Goal: Task Accomplishment & Management: Complete application form

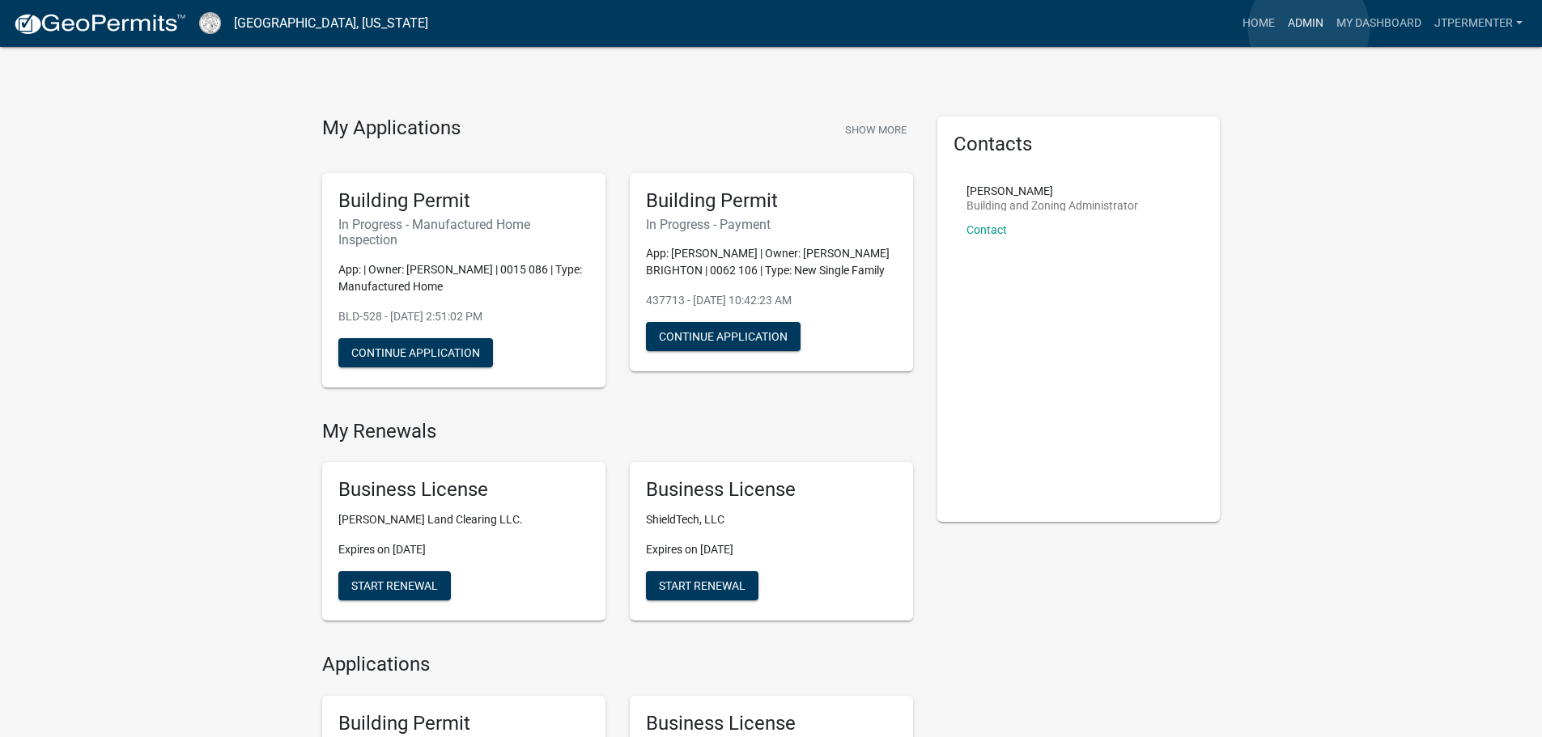
click at [1309, 29] on link "Admin" at bounding box center [1305, 23] width 49 height 31
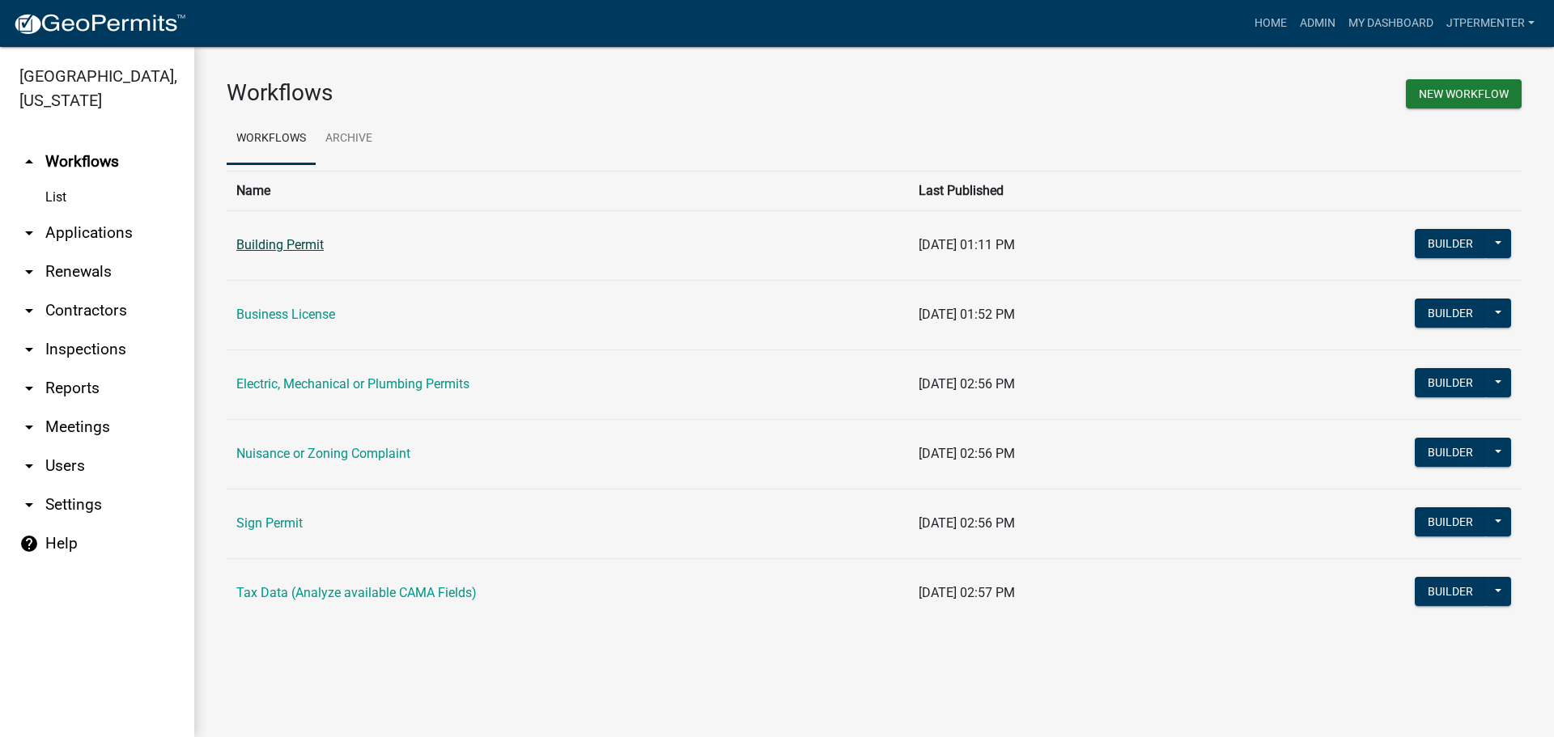
click at [296, 244] on link "Building Permit" at bounding box center [279, 244] width 87 height 15
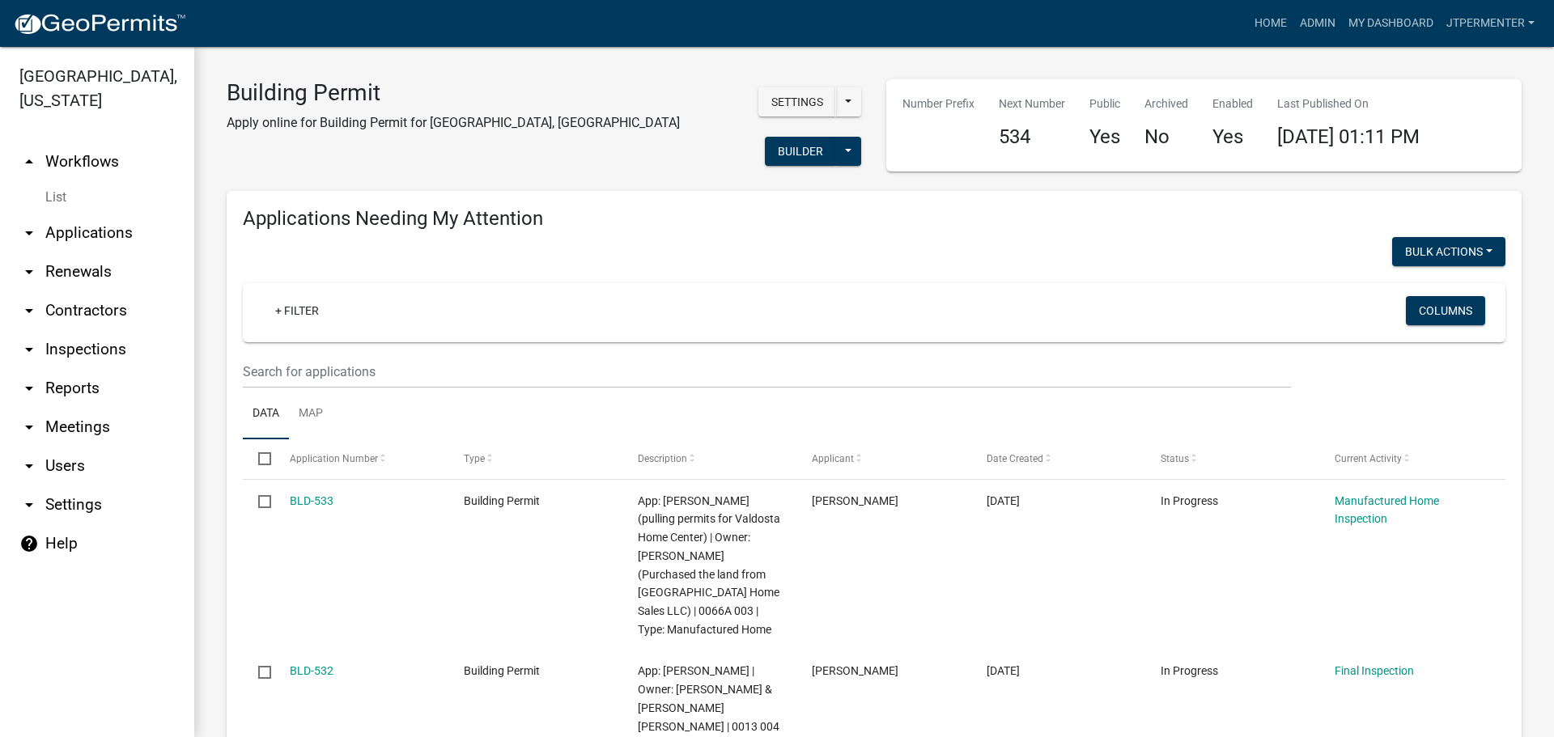
click at [116, 214] on link "arrow_drop_down Applications" at bounding box center [97, 233] width 194 height 39
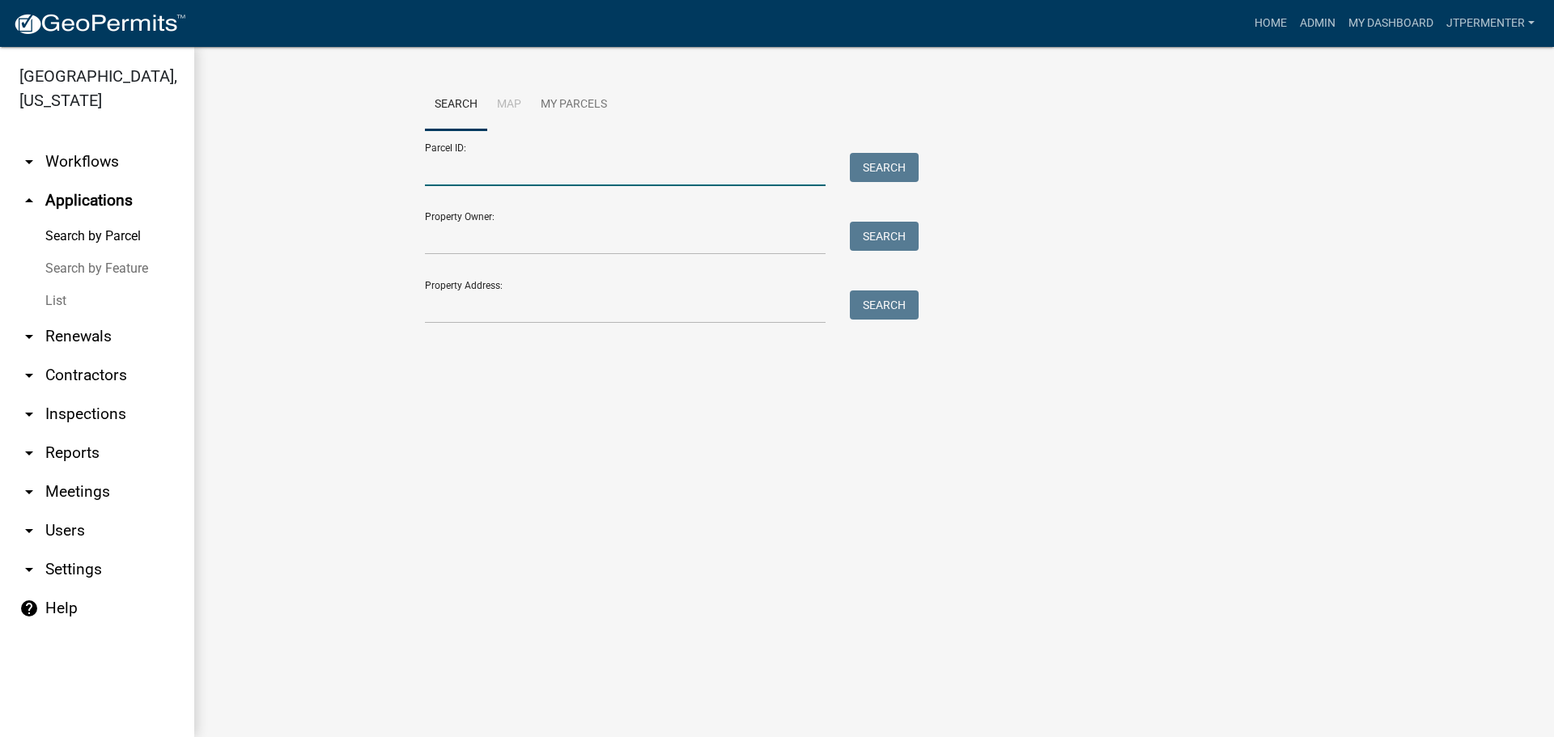
click at [444, 174] on input "Parcel ID:" at bounding box center [625, 169] width 401 height 33
type input "0015 086"
click at [869, 172] on button "Search" at bounding box center [884, 167] width 69 height 29
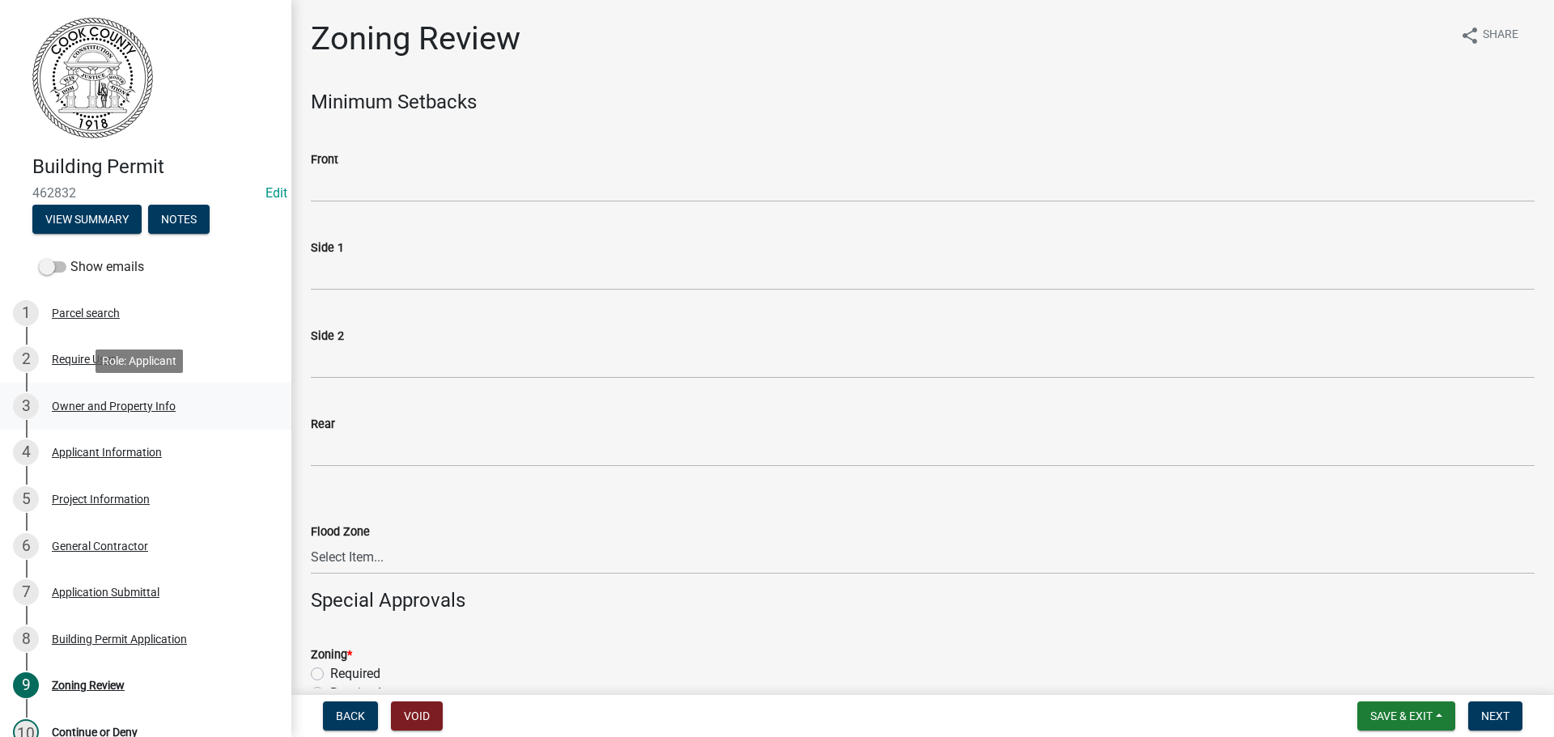
click at [100, 410] on div "Owner and Property Info" at bounding box center [114, 406] width 124 height 11
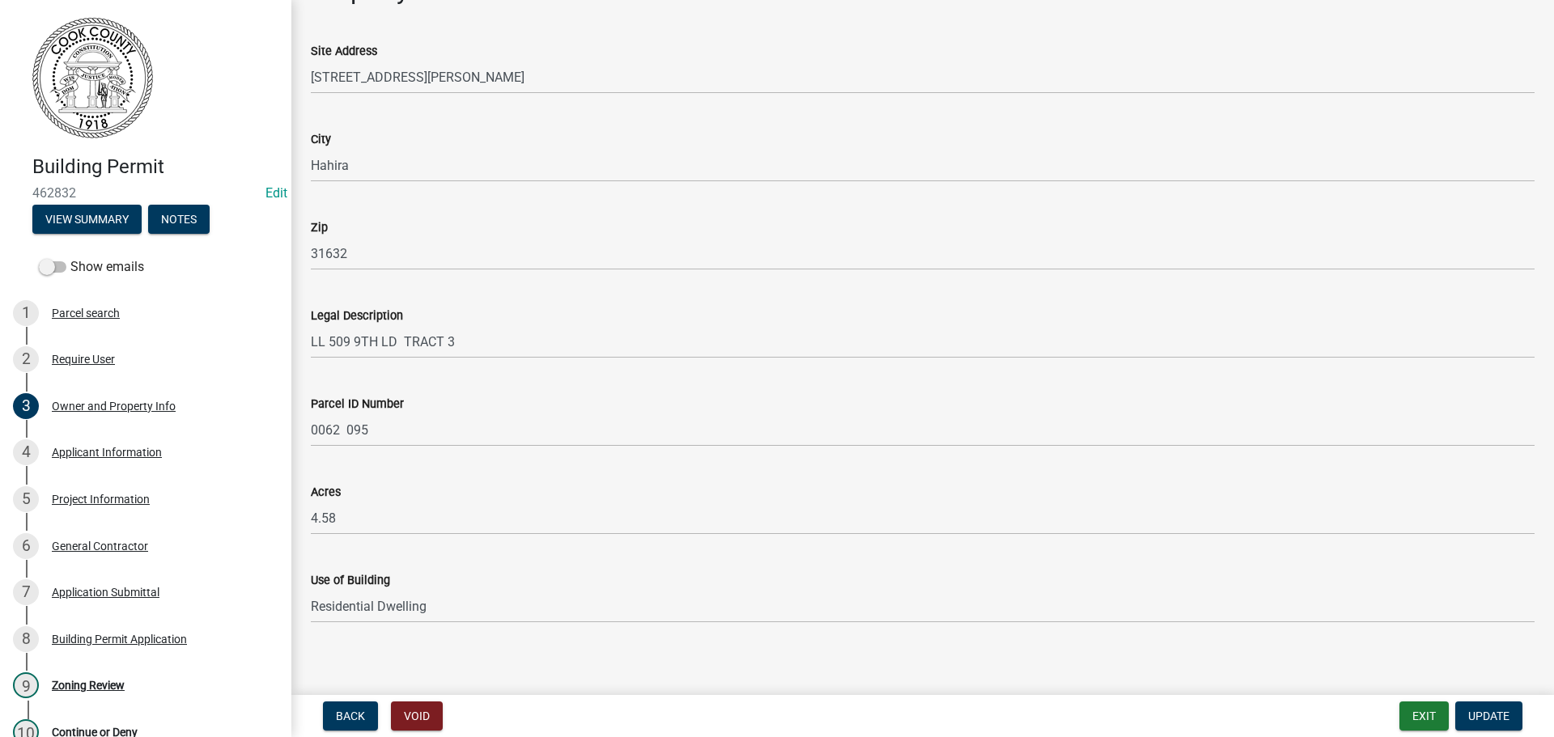
scroll to position [792, 0]
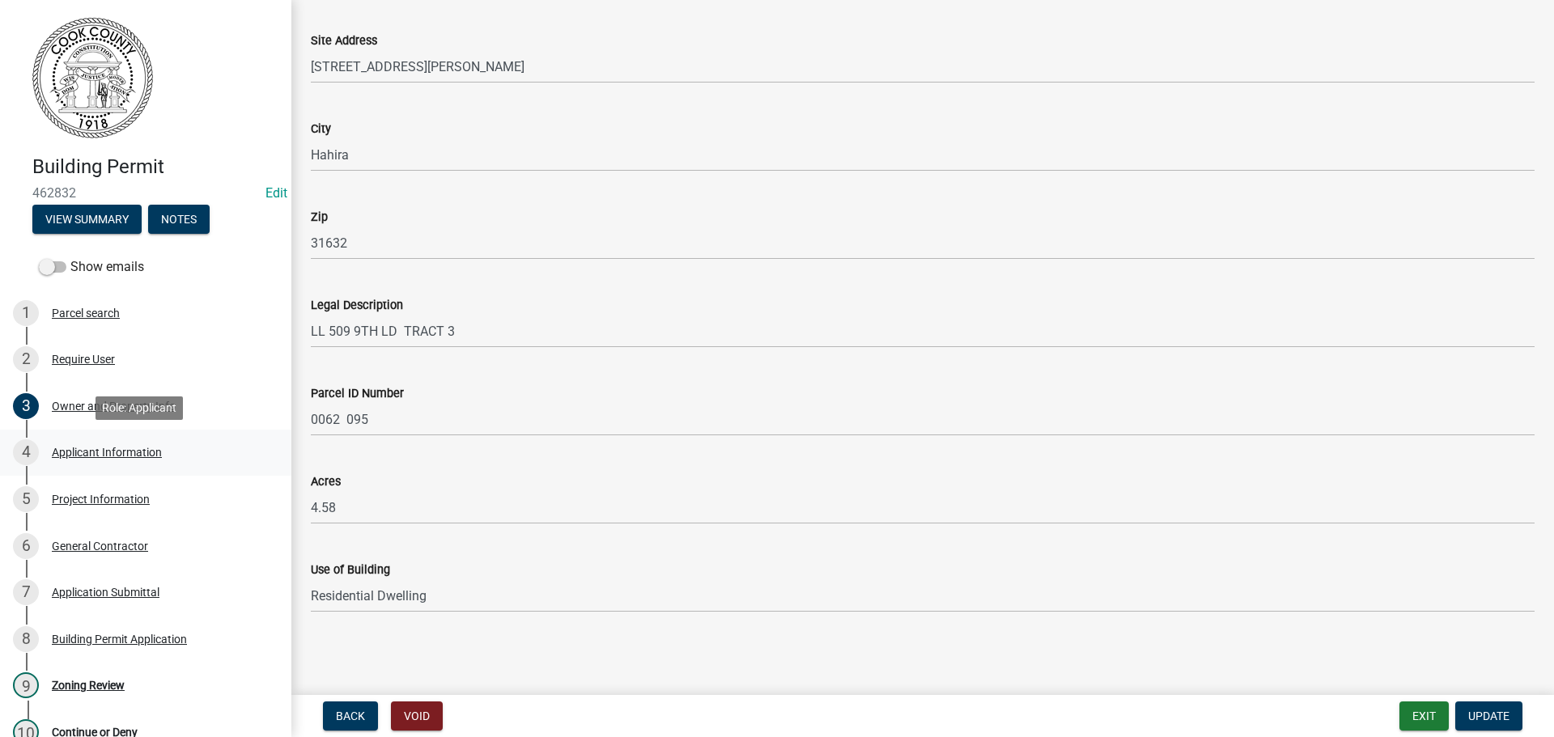
click at [101, 459] on div "4 Applicant Information" at bounding box center [139, 453] width 253 height 26
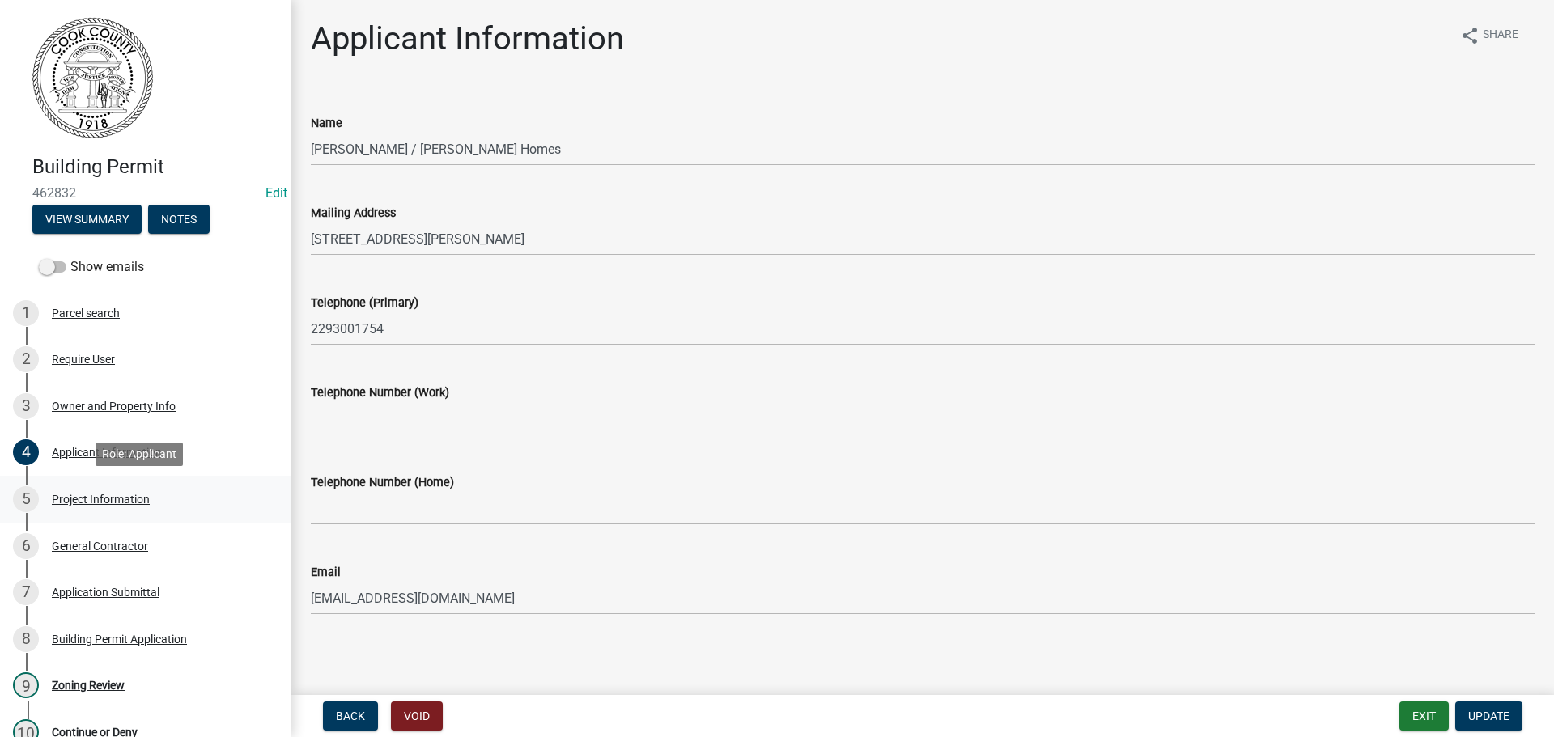
click at [112, 499] on div "Project Information" at bounding box center [101, 499] width 98 height 11
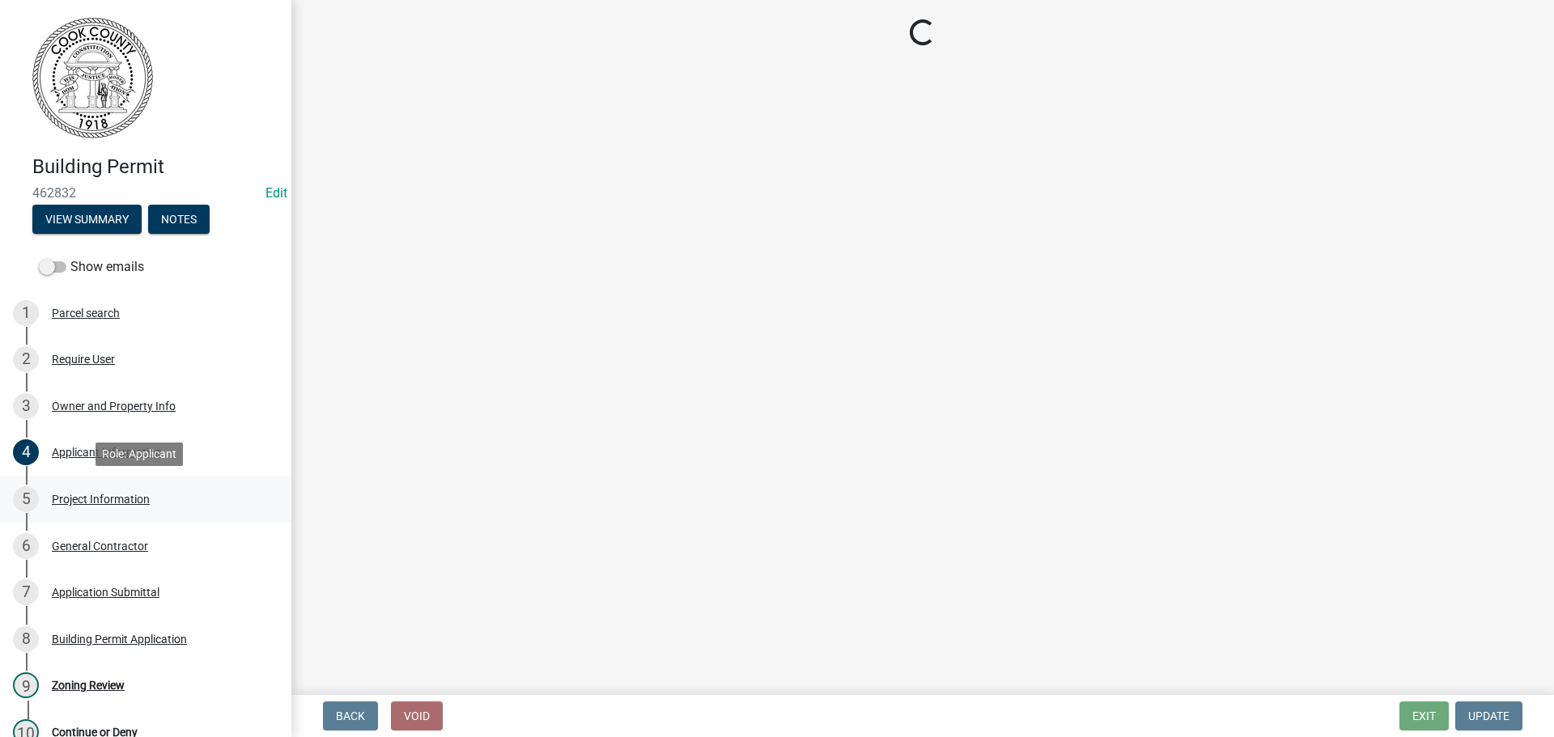
select select "42590599-3c97-479d-b3e9-fbeca9af4fb5"
select select "ac44dbd2-ed4d-4a0c-b9f1-24d531eaee1a"
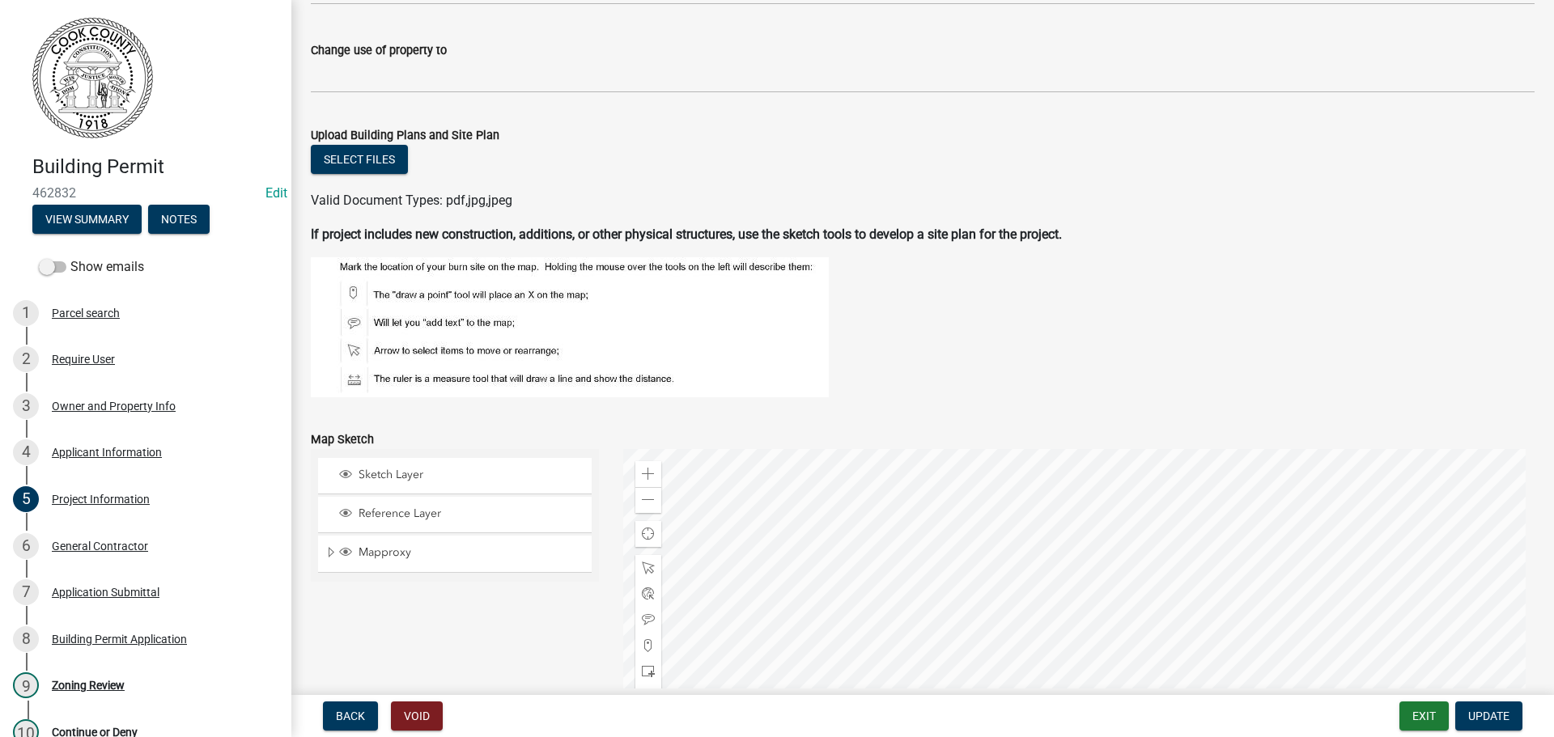
scroll to position [1608, 0]
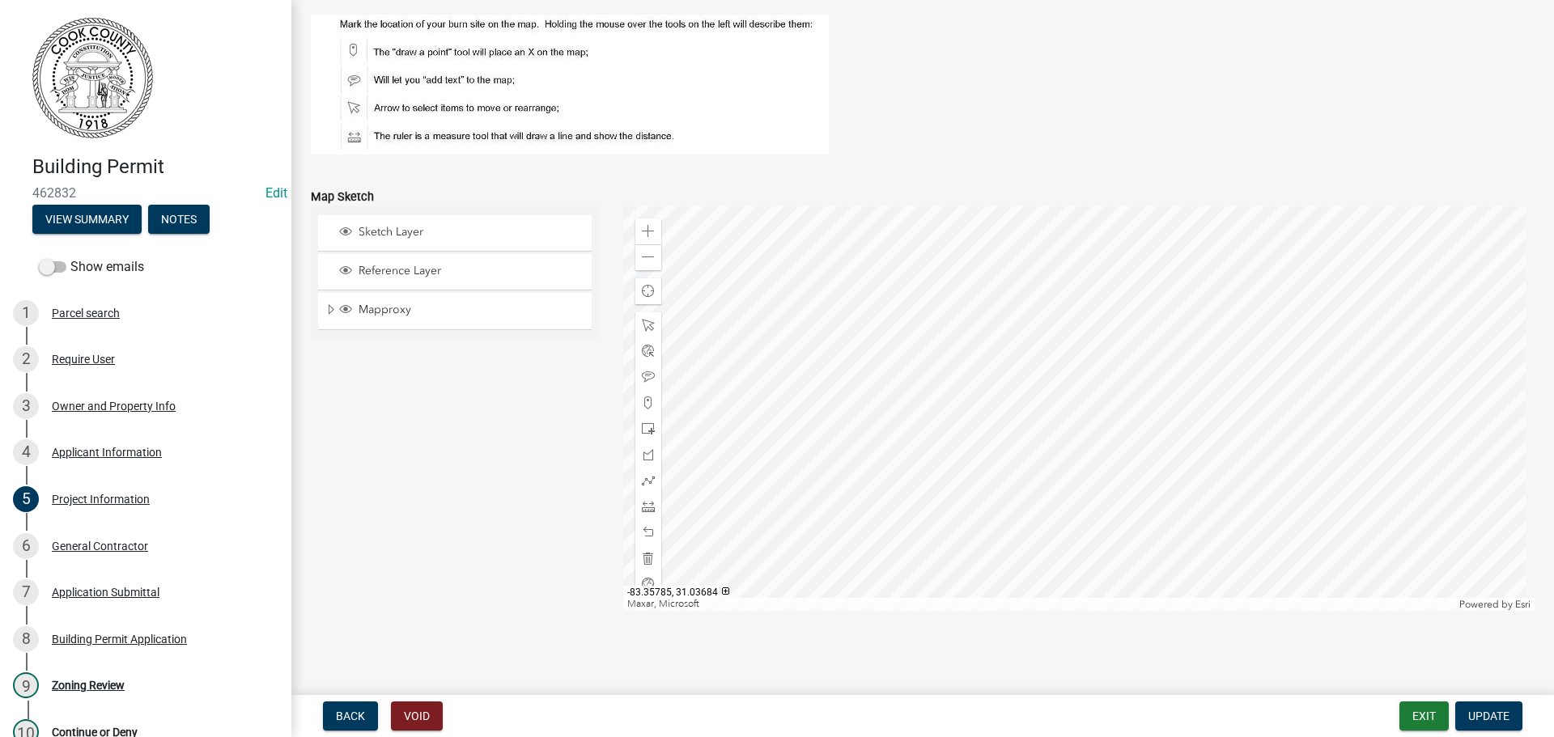
click at [1143, 393] on div at bounding box center [1079, 408] width 912 height 405
click at [103, 689] on div "Zoning Review" at bounding box center [88, 685] width 73 height 11
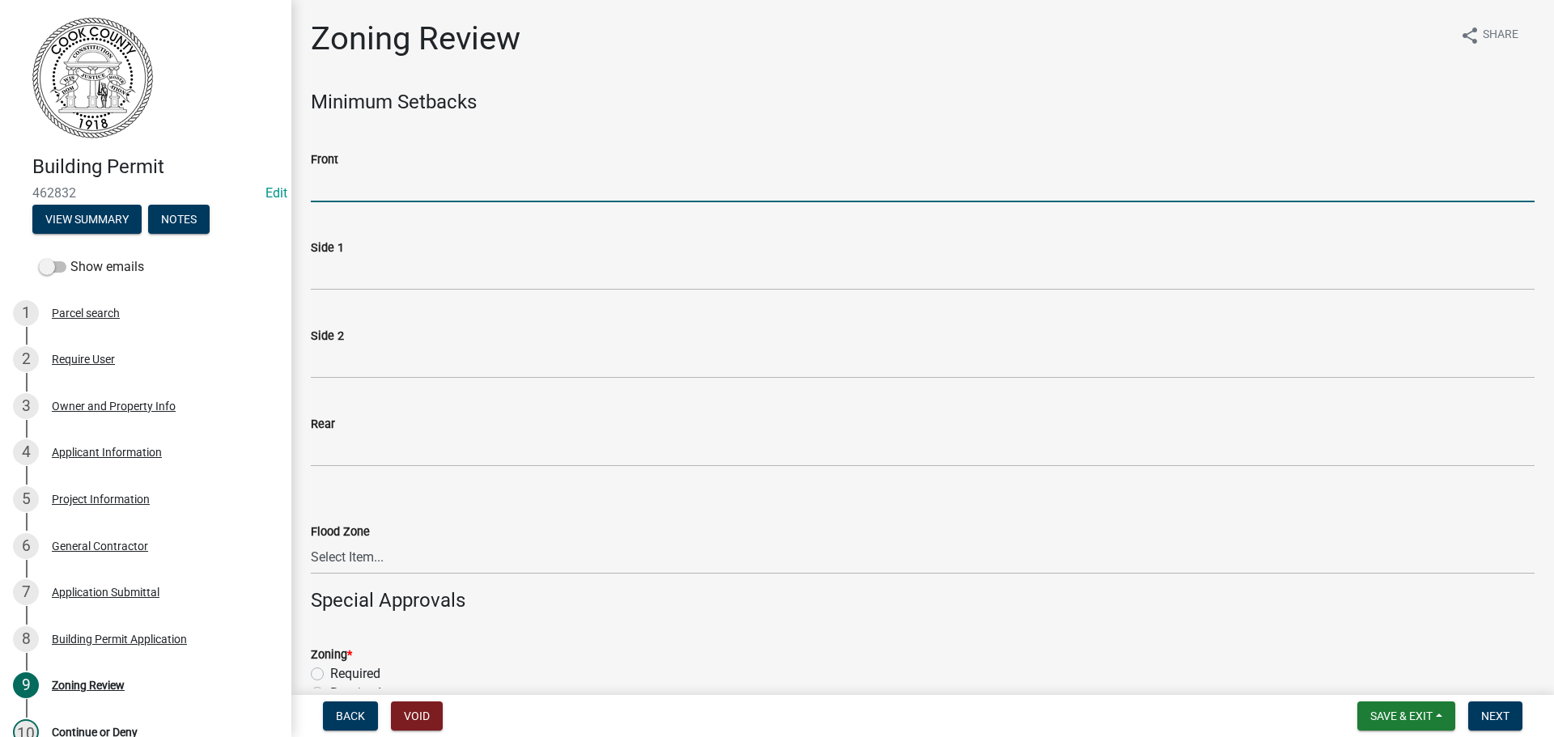
click at [318, 182] on input "Front" at bounding box center [923, 185] width 1224 height 33
type input "70"
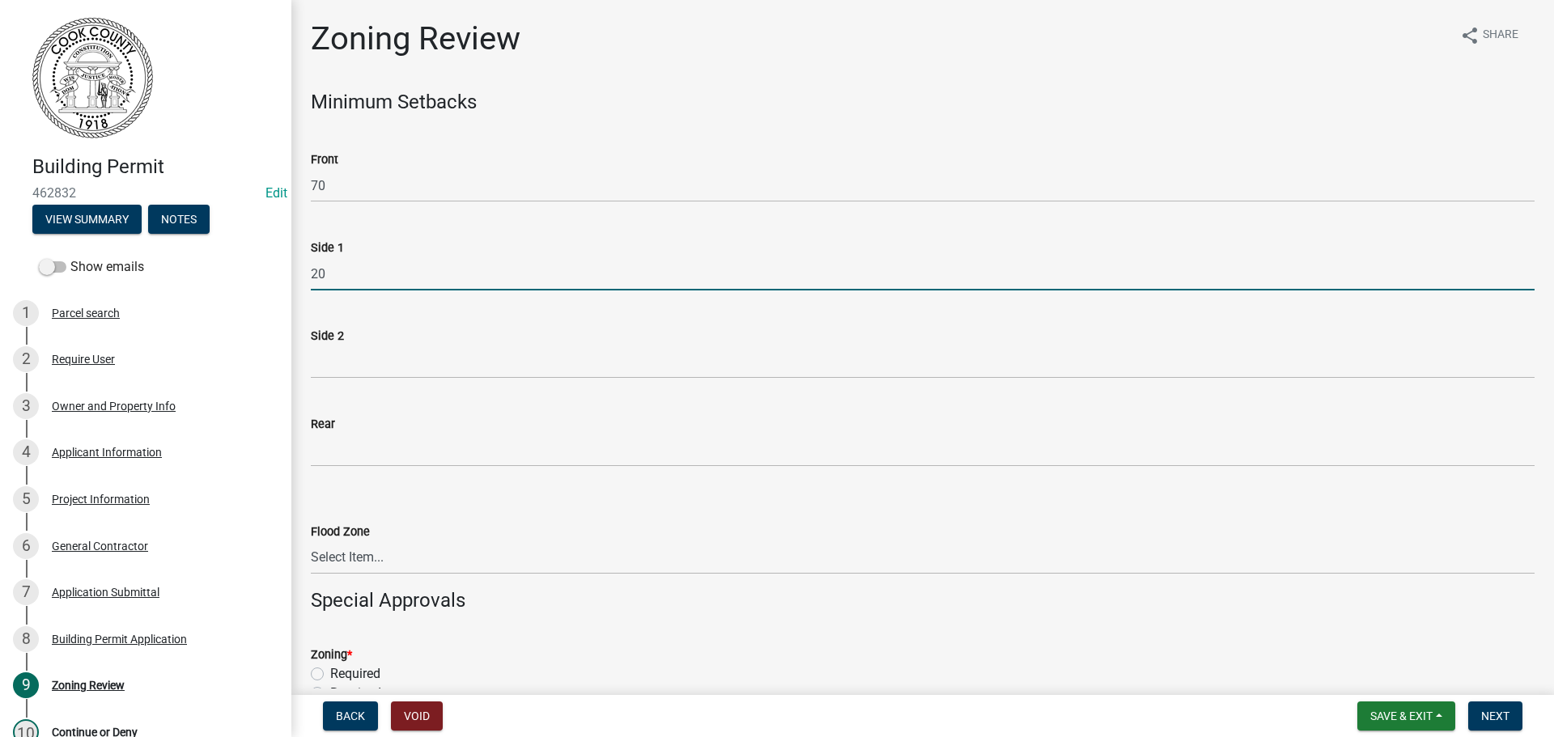
type input "20"
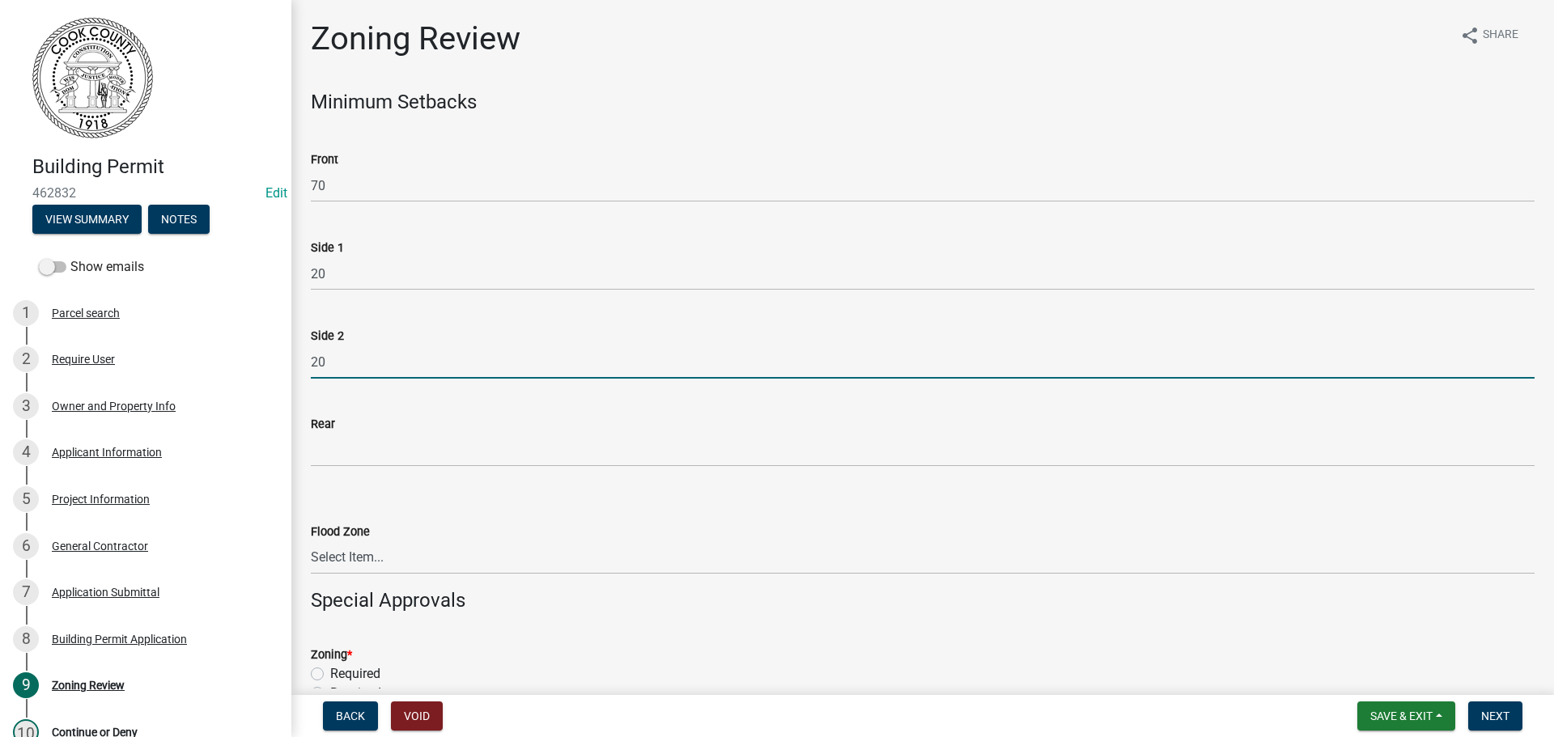
type input "20"
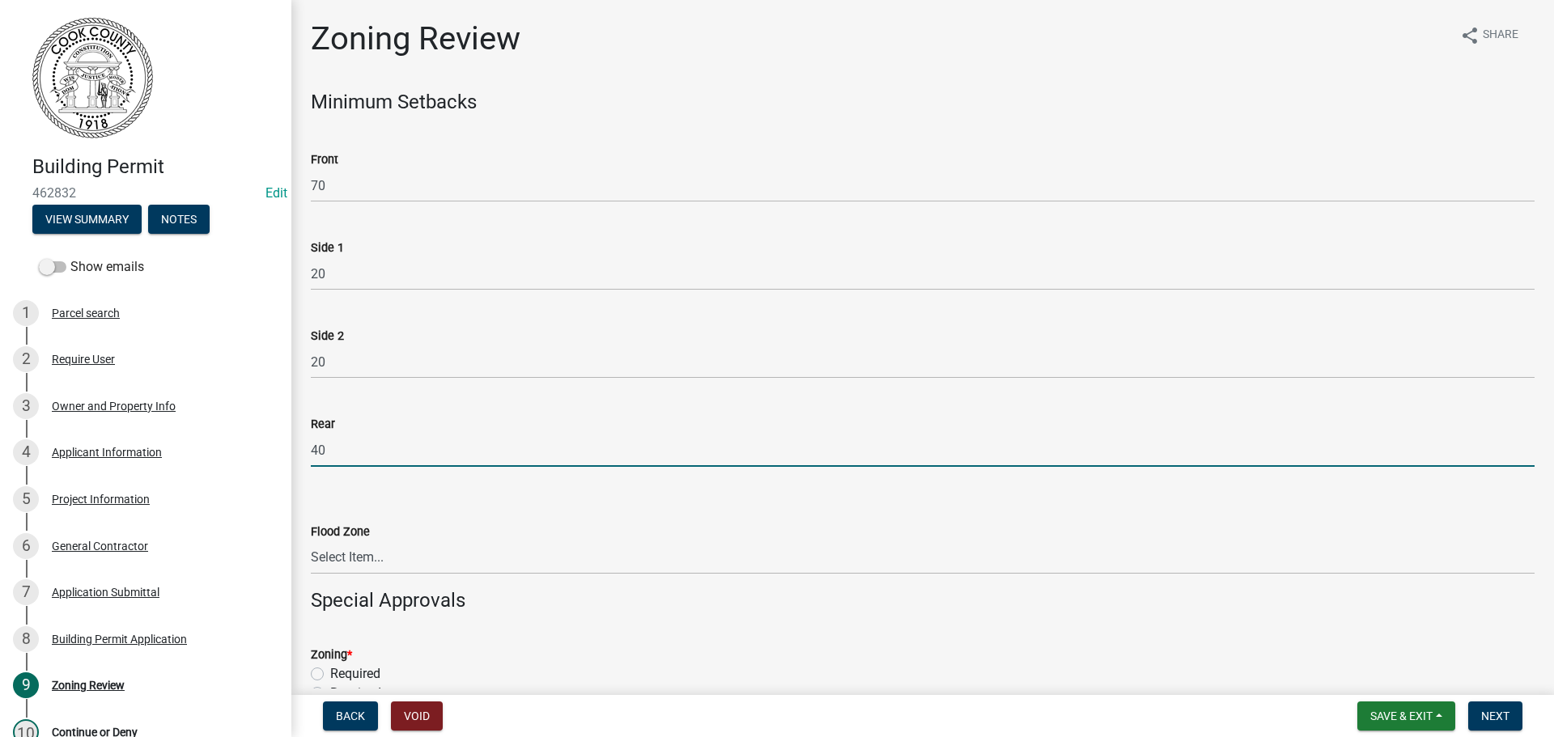
type input "40"
click at [365, 557] on select "Select Item... In Flood Zone Not In Flood Zone" at bounding box center [923, 558] width 1224 height 33
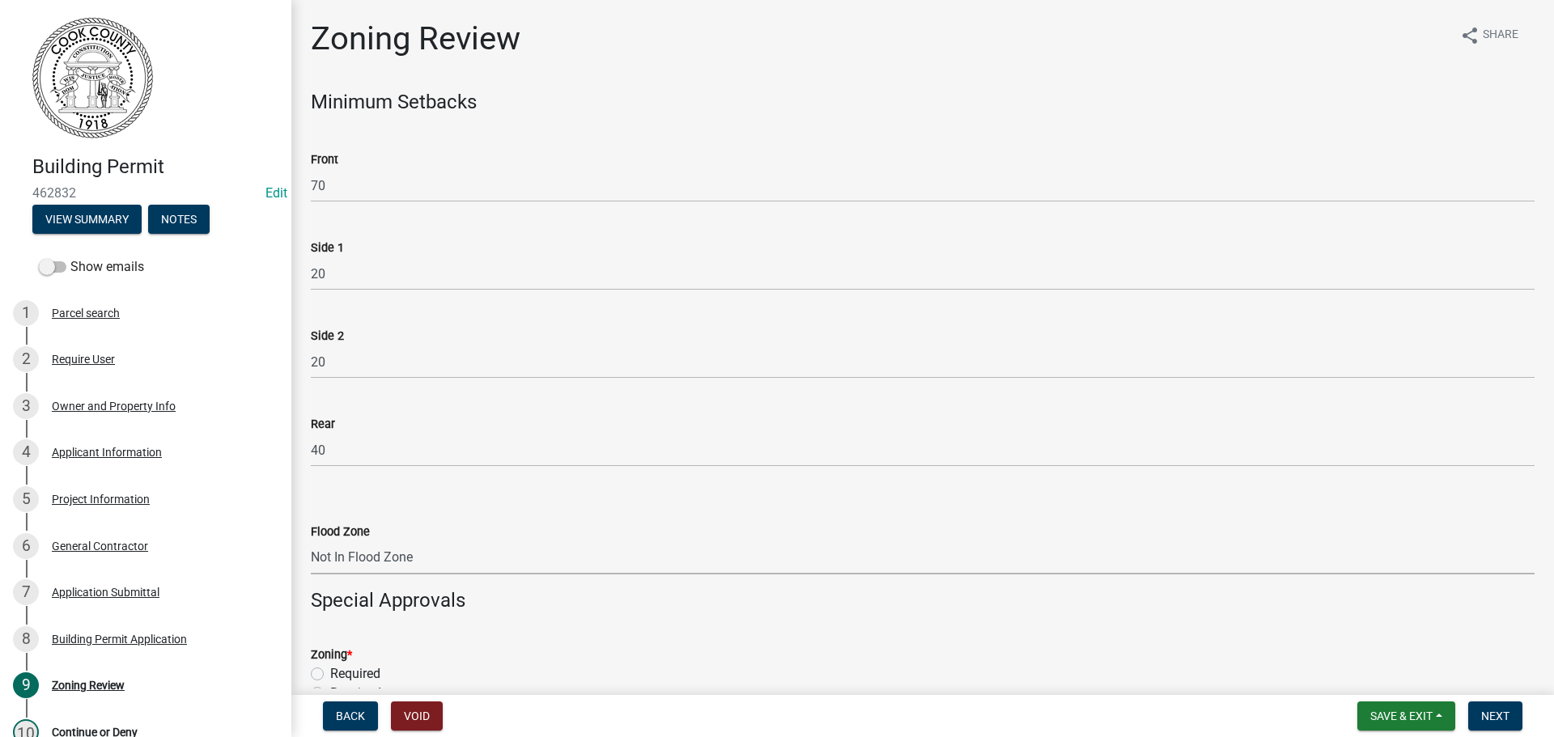
click at [311, 542] on select "Select Item... In Flood Zone Not In Flood Zone" at bounding box center [923, 558] width 1224 height 33
select select "15c07a4b-bbe1-4e02-bfa8-0d747ace02e2"
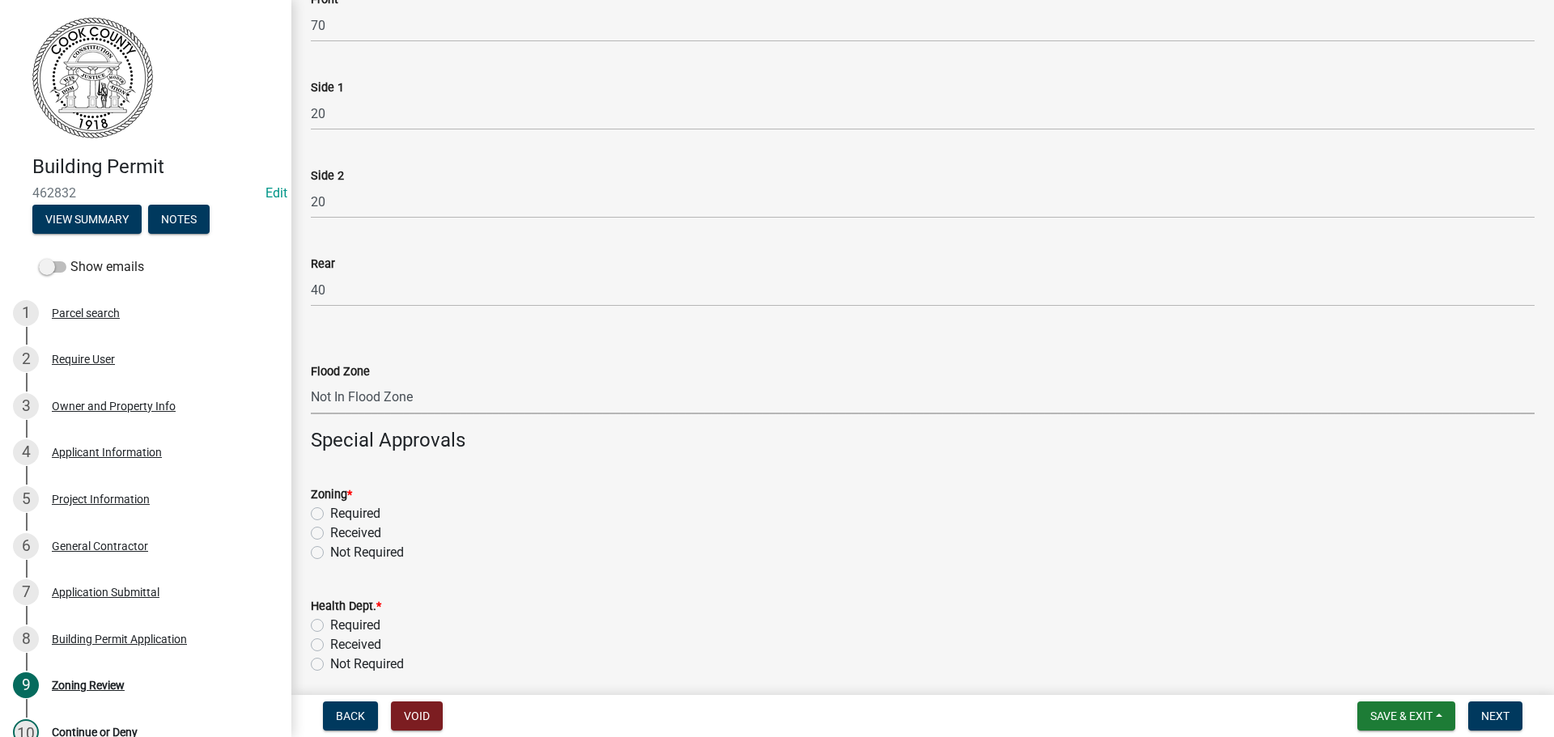
scroll to position [162, 0]
click at [330, 515] on label "Required" at bounding box center [355, 512] width 50 height 19
click at [330, 513] on input "Required" at bounding box center [335, 508] width 11 height 11
radio input "true"
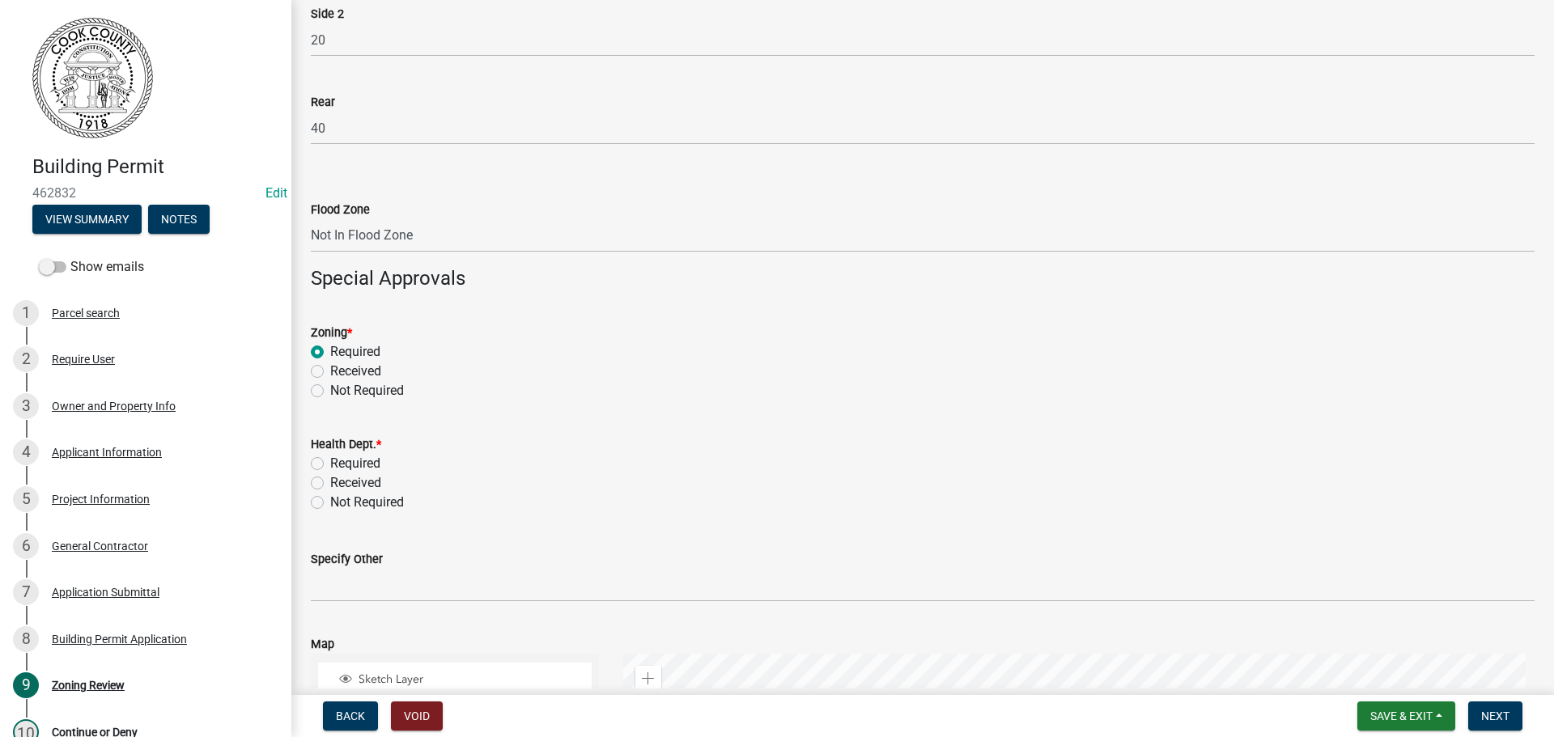
scroll to position [324, 0]
click at [330, 459] on label "Required" at bounding box center [355, 462] width 50 height 19
click at [330, 459] on input "Required" at bounding box center [335, 458] width 11 height 11
radio input "true"
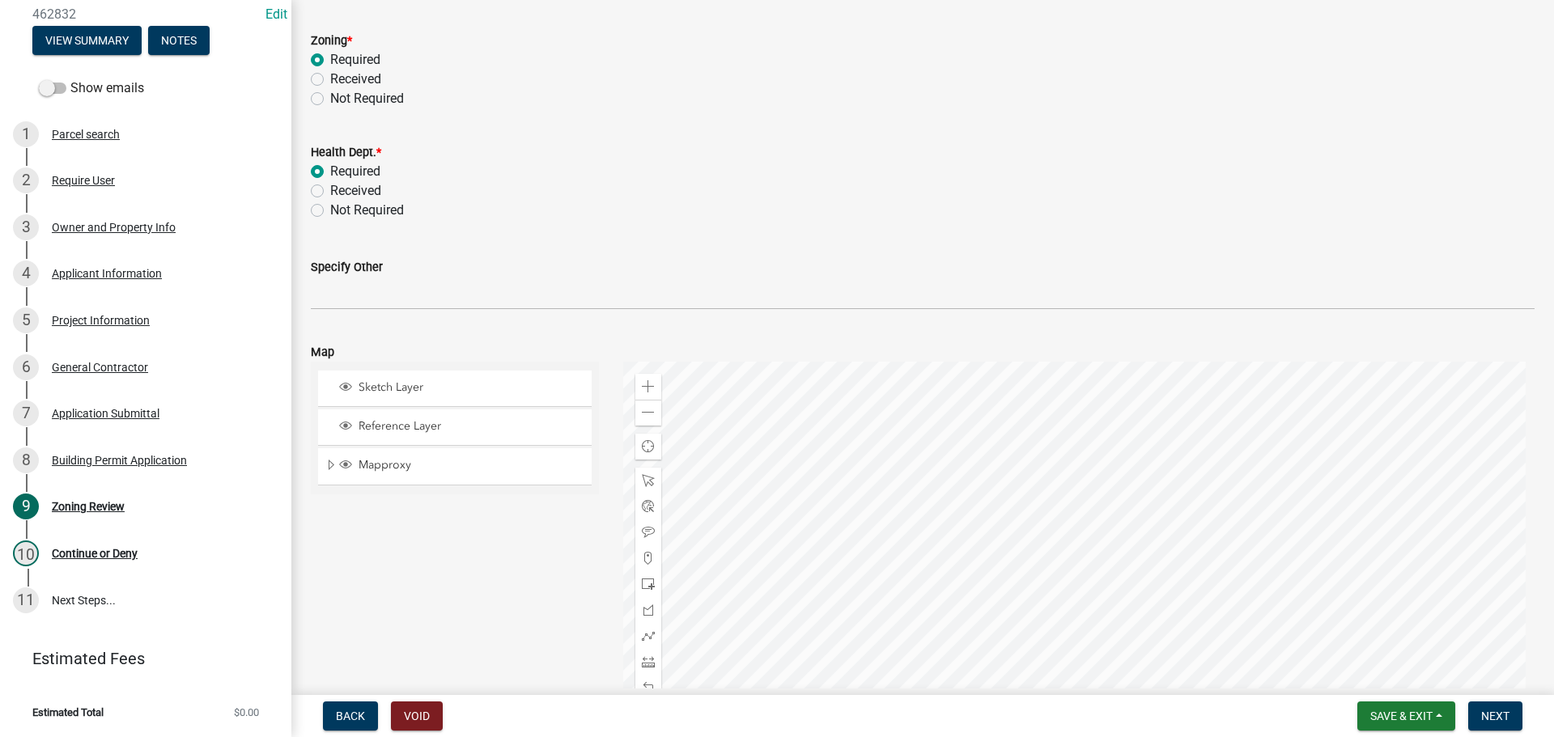
scroll to position [770, 0]
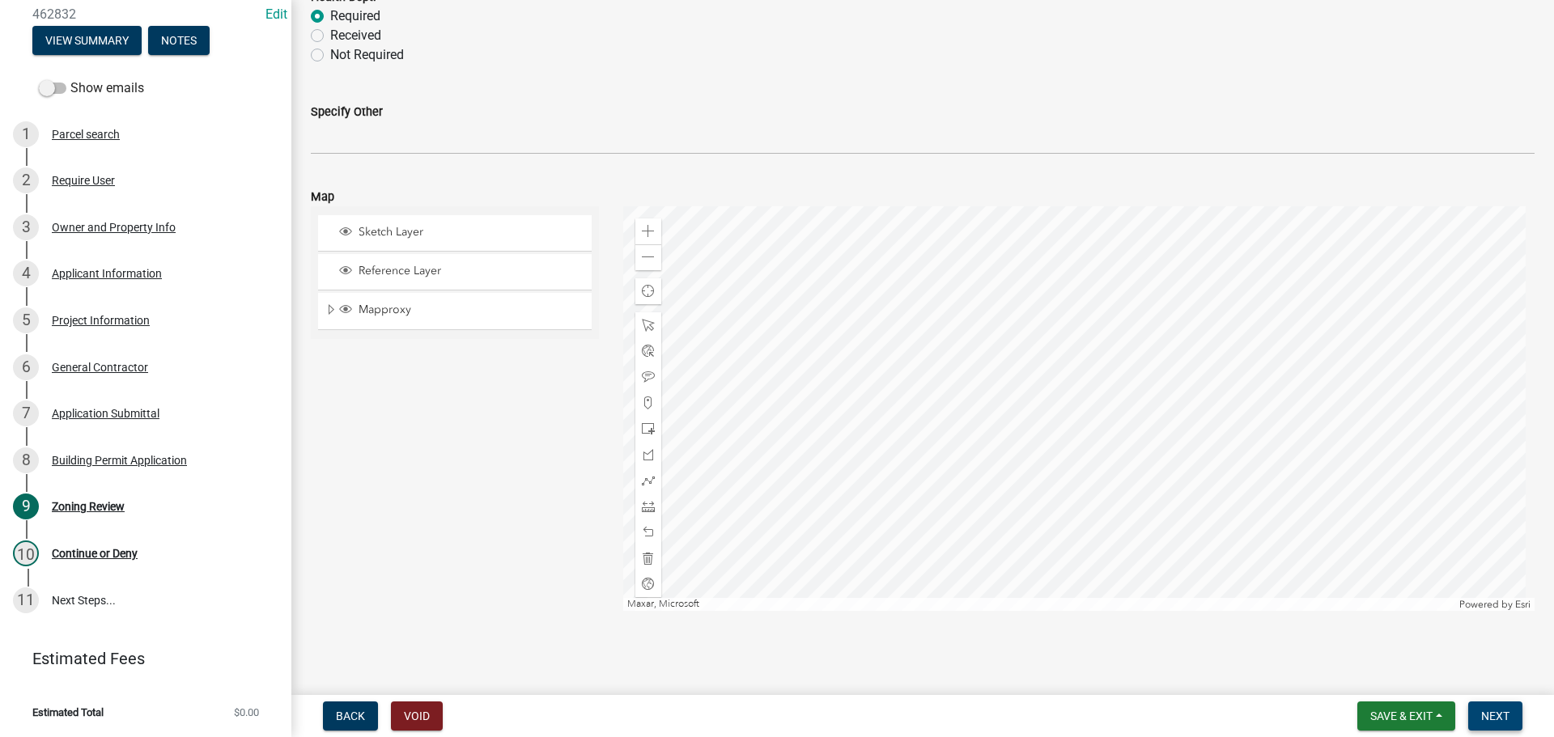
click at [1496, 710] on span "Next" at bounding box center [1495, 716] width 28 height 13
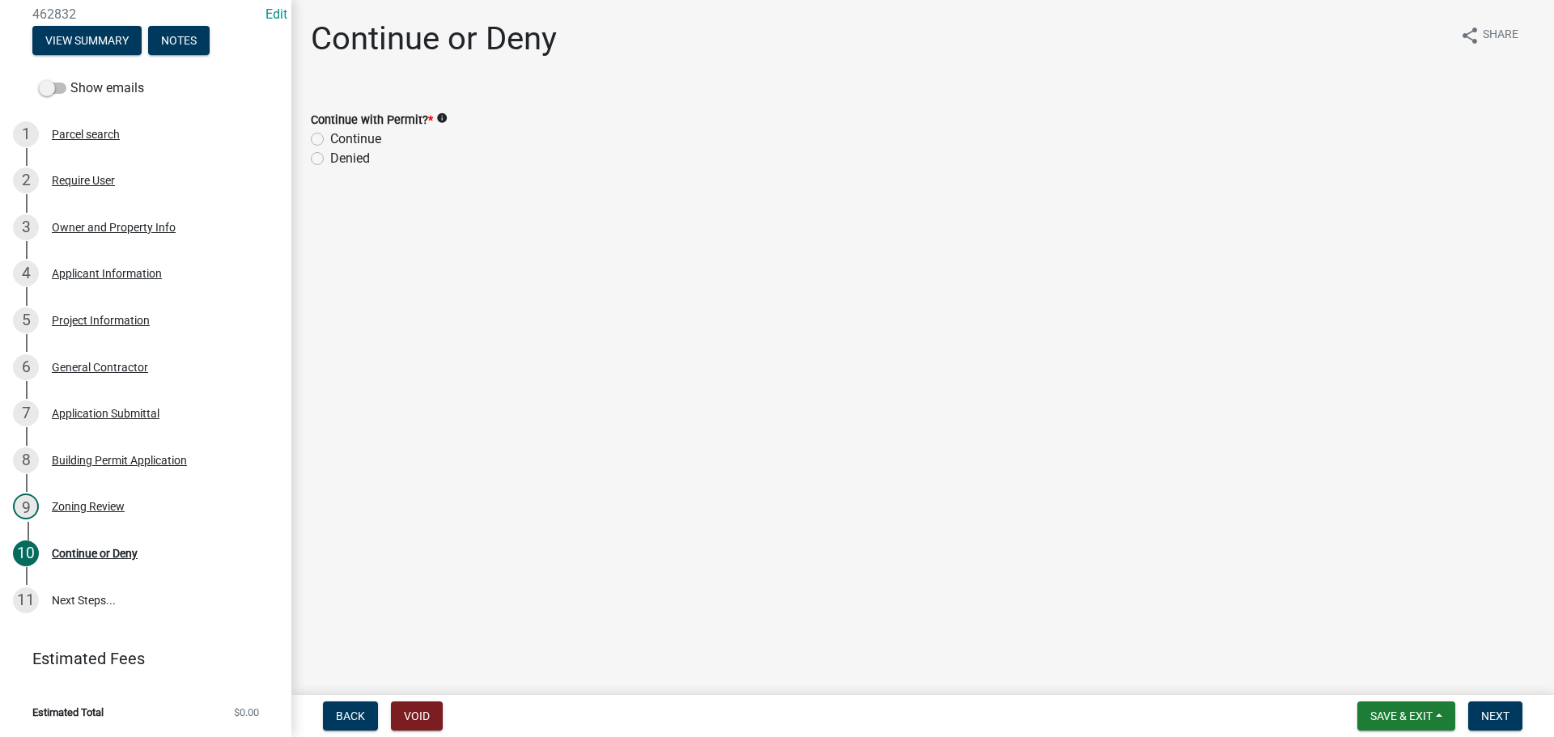
click at [330, 138] on label "Continue" at bounding box center [355, 139] width 51 height 19
click at [330, 138] on input "Continue" at bounding box center [335, 135] width 11 height 11
radio input "true"
click at [1508, 707] on button "Next" at bounding box center [1495, 716] width 54 height 29
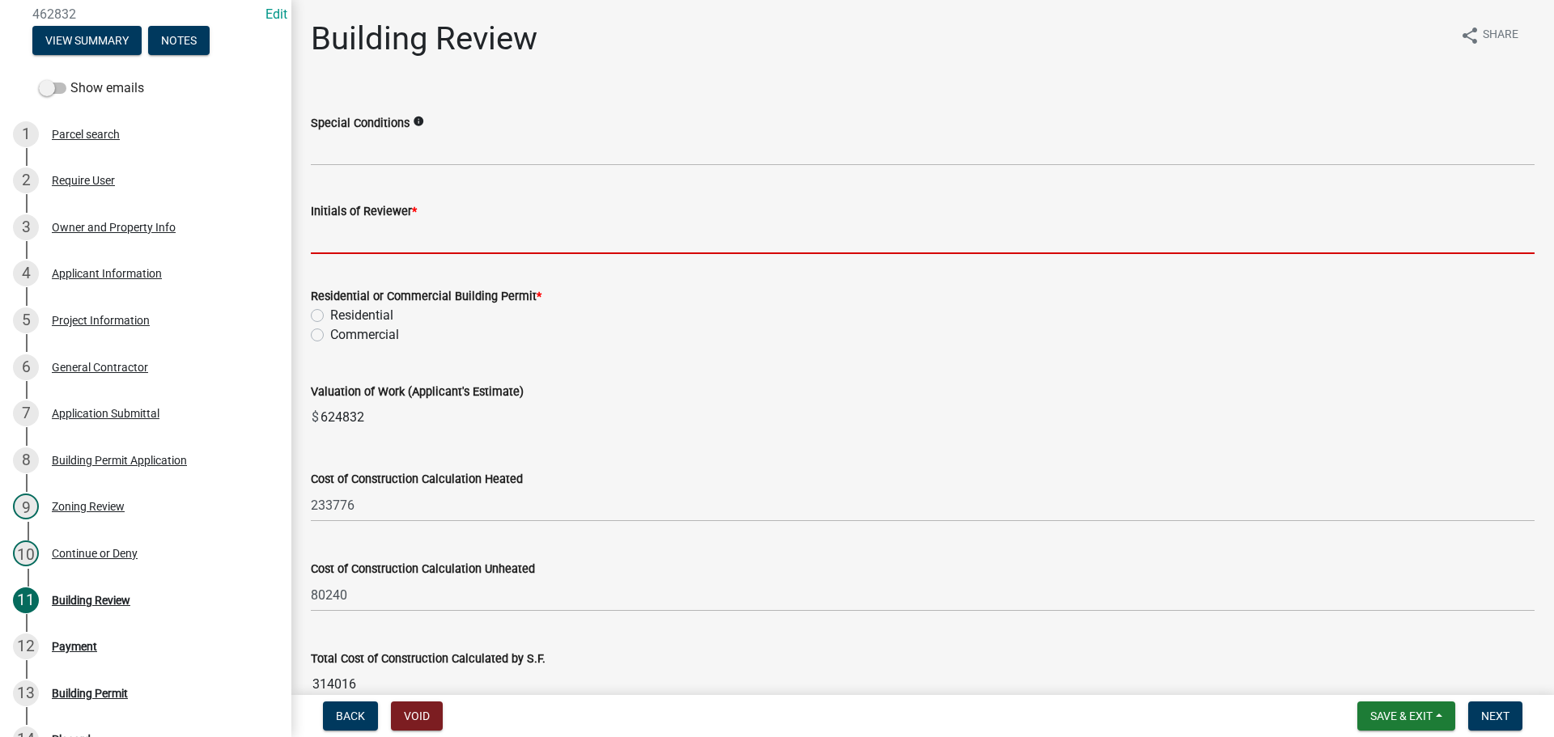
click at [338, 226] on input "Initials of Reviewer *" at bounding box center [923, 237] width 1224 height 33
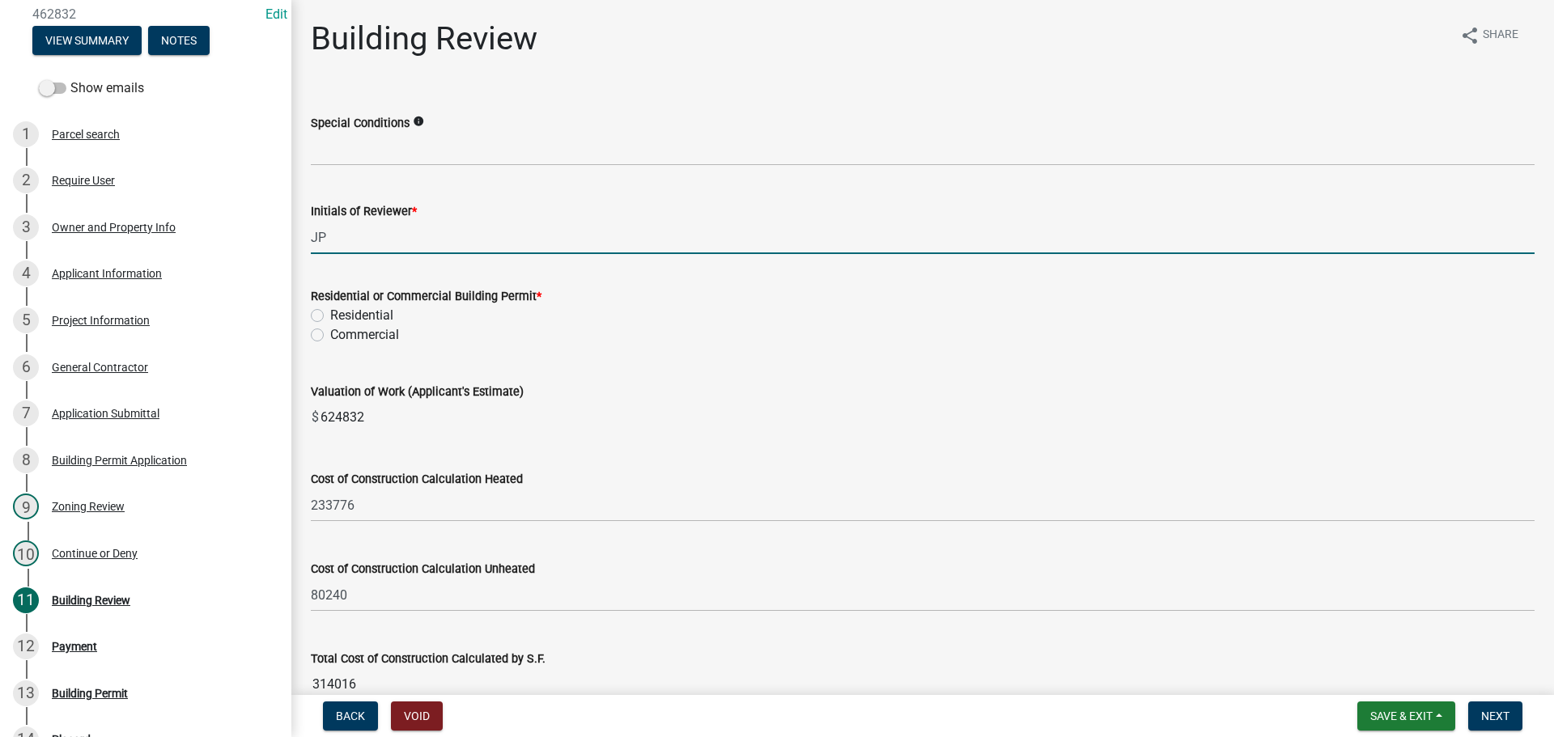
type input "JP"
click at [330, 317] on label "Residential" at bounding box center [361, 315] width 63 height 19
click at [330, 317] on input "Residential" at bounding box center [335, 311] width 11 height 11
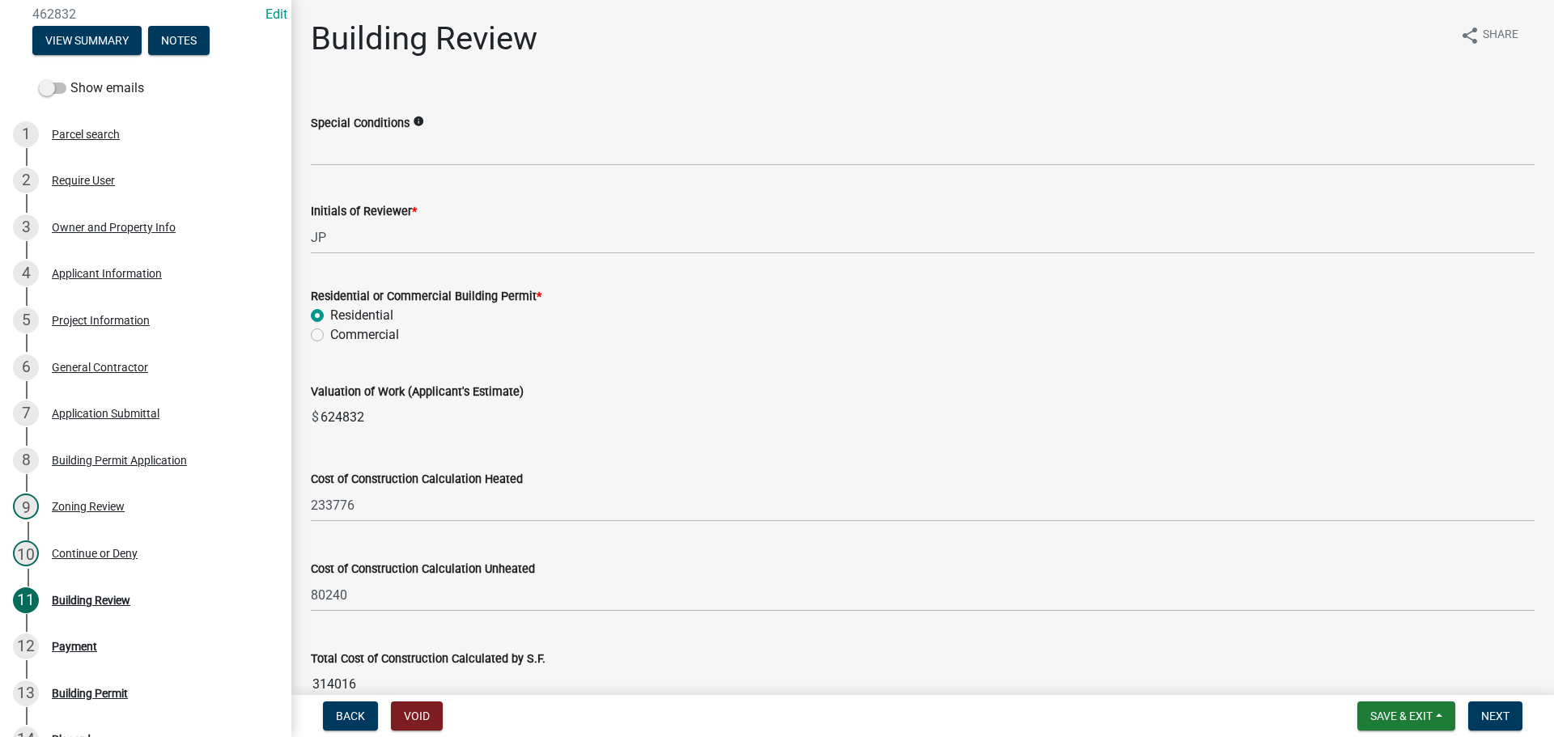
radio input "true"
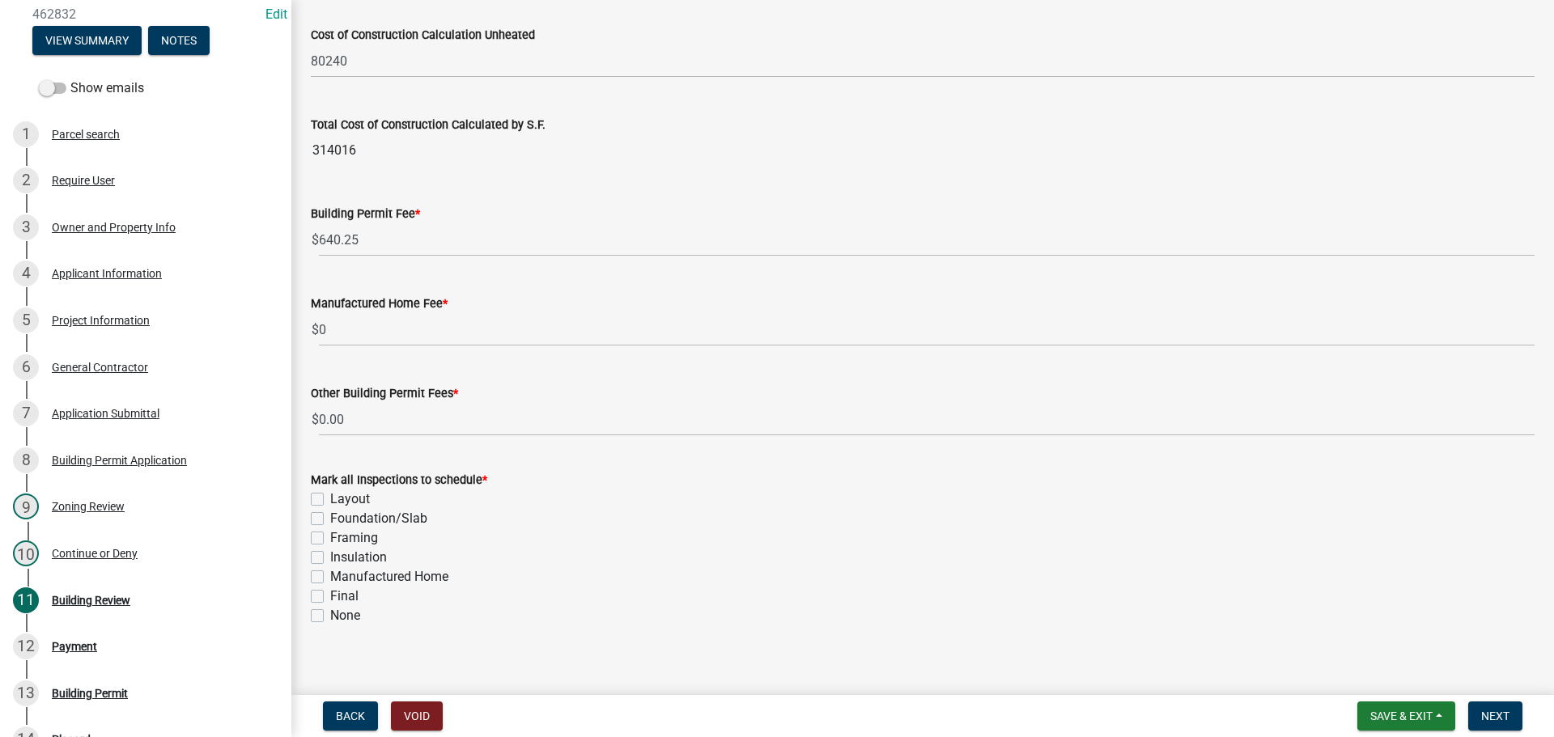
scroll to position [549, 0]
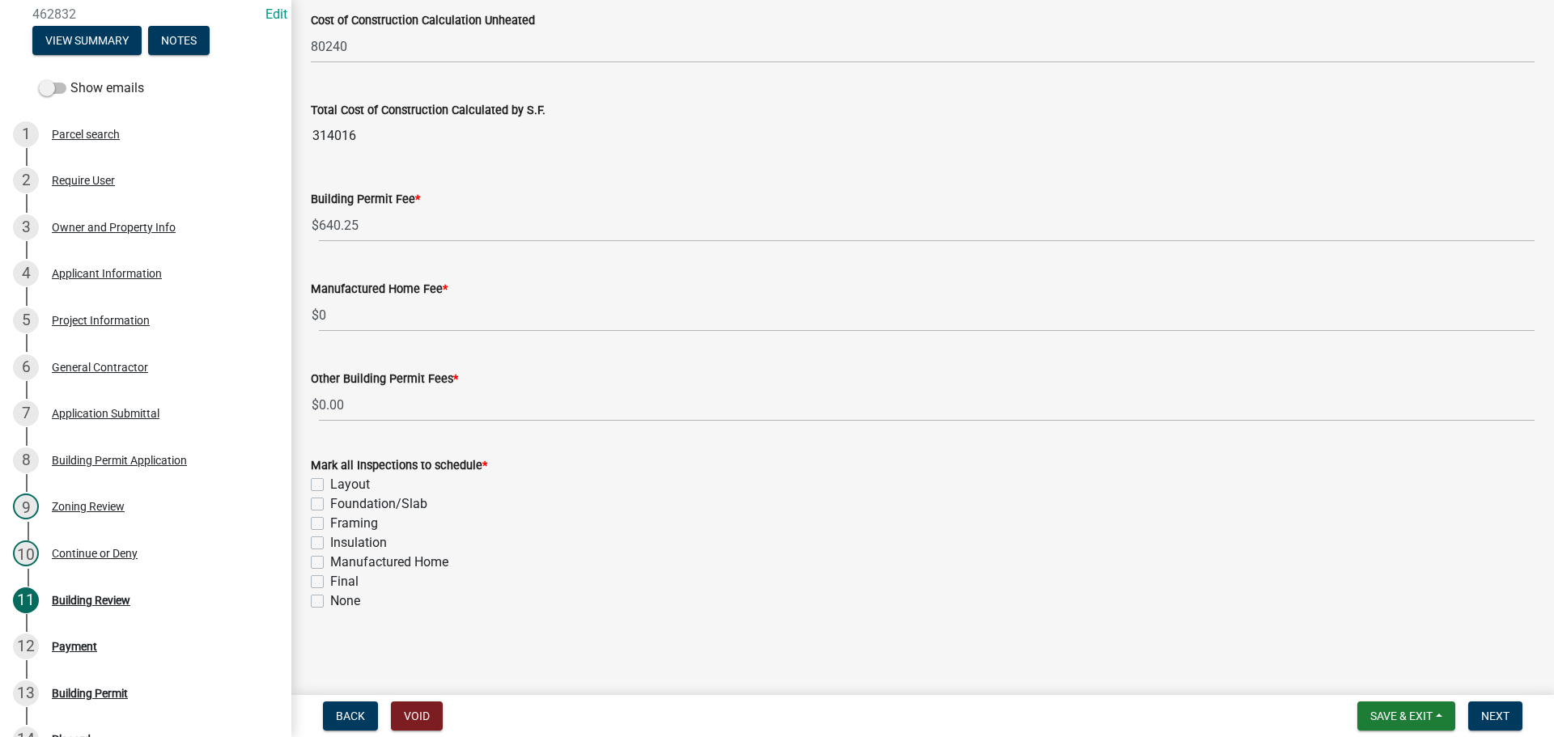
click at [330, 507] on label "Foundation/Slab" at bounding box center [378, 504] width 97 height 19
click at [330, 505] on input "Foundation/Slab" at bounding box center [335, 500] width 11 height 11
checkbox input "true"
checkbox input "false"
checkbox input "true"
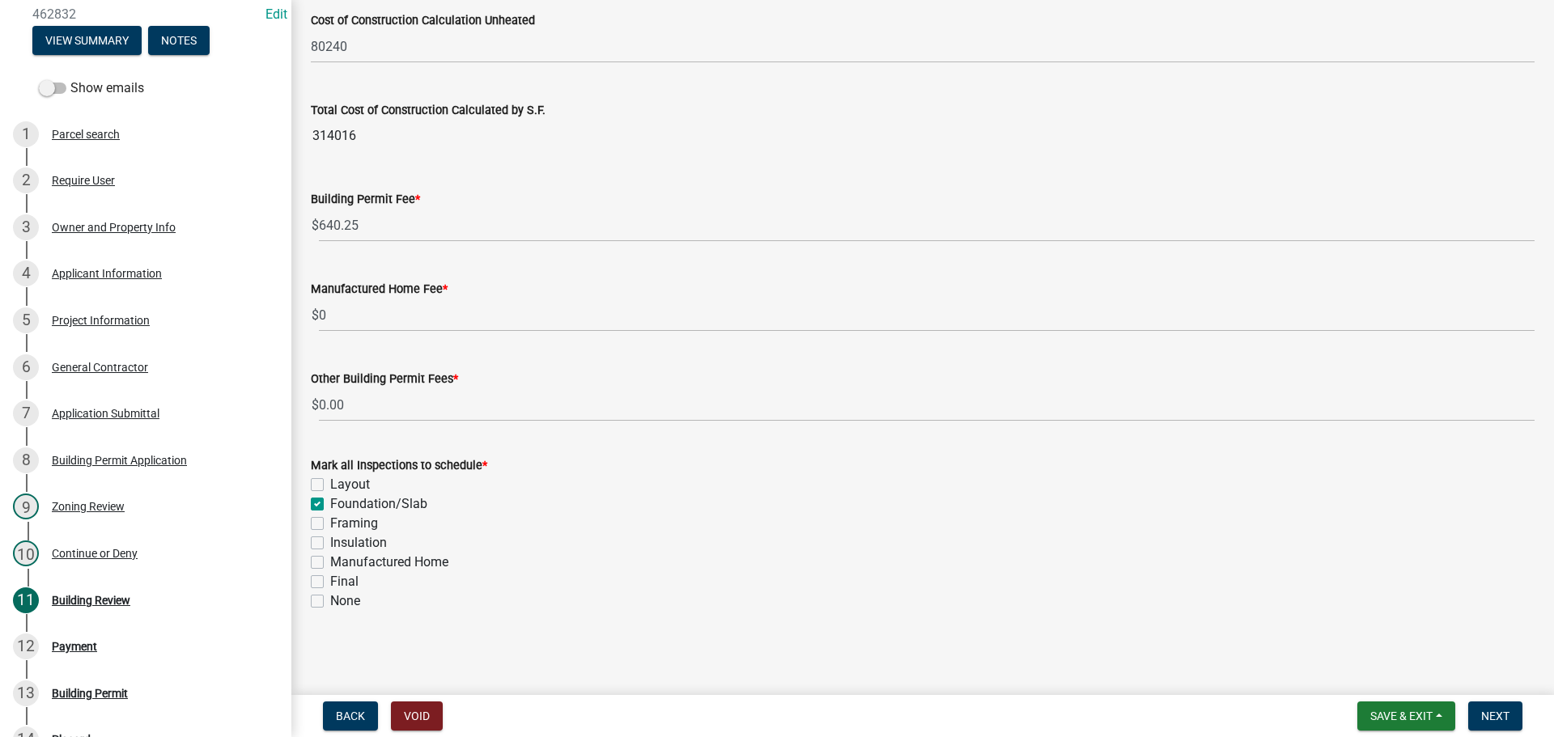
checkbox input "false"
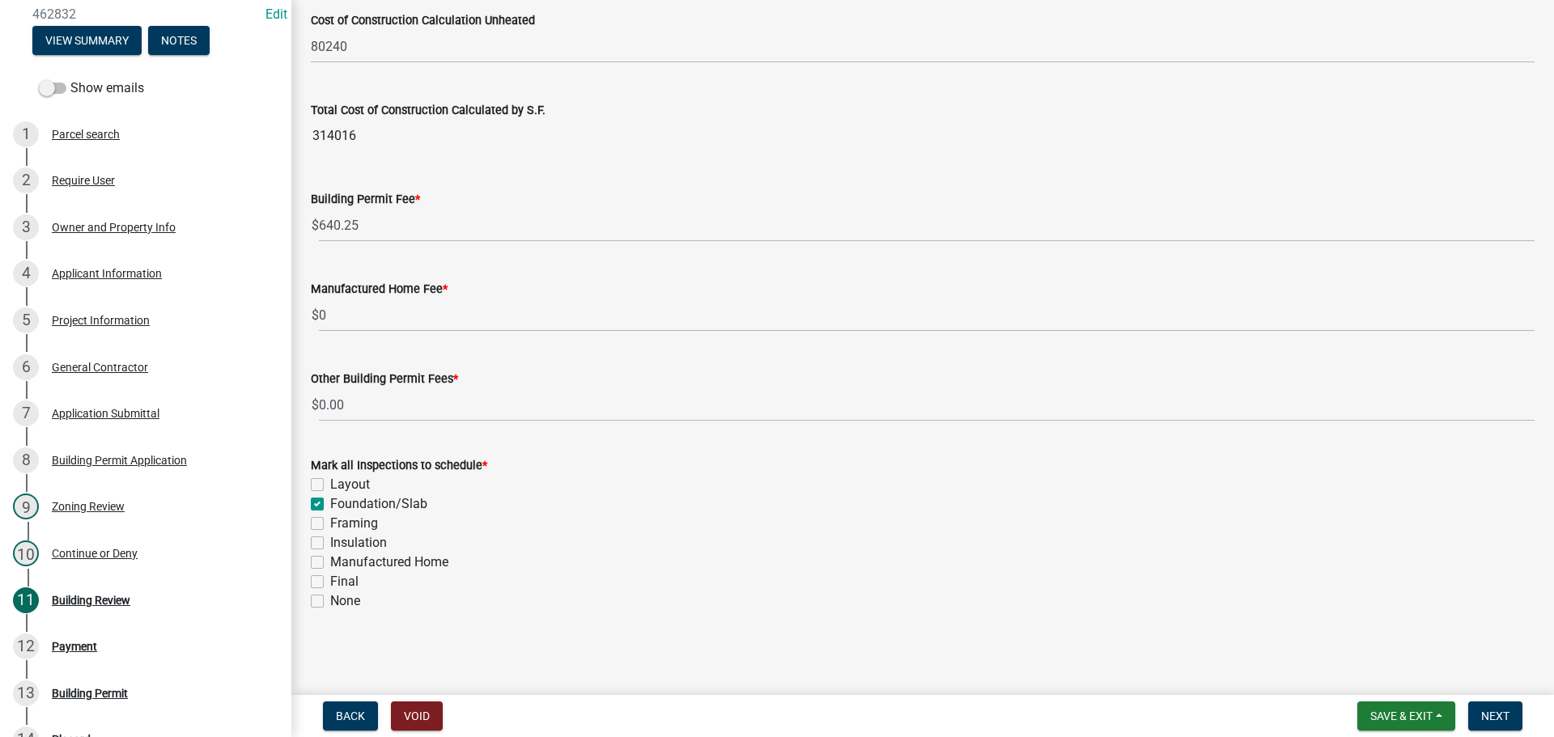
click at [330, 526] on label "Framing" at bounding box center [354, 523] width 48 height 19
click at [330, 525] on input "Framing" at bounding box center [335, 519] width 11 height 11
checkbox input "true"
checkbox input "false"
checkbox input "true"
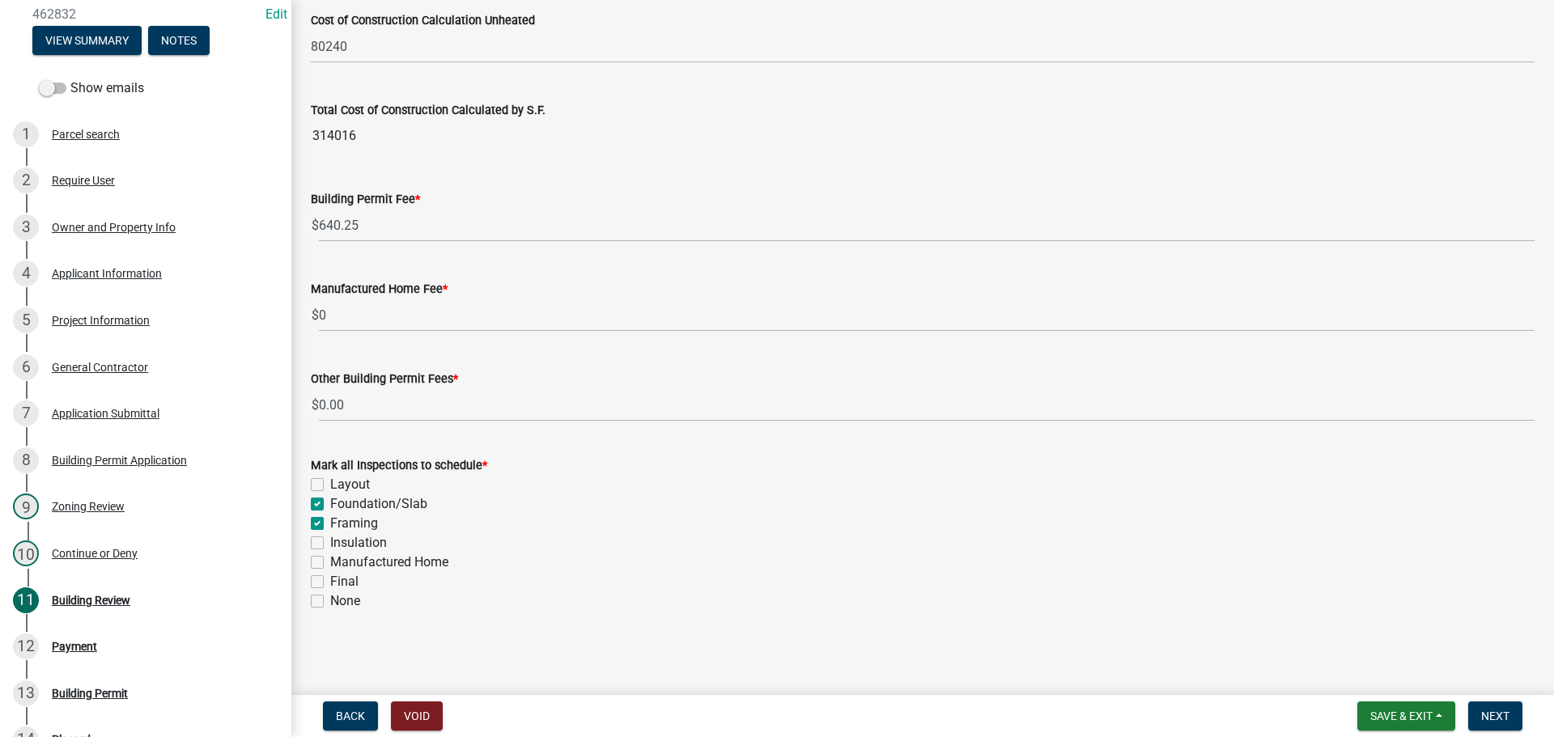
checkbox input "true"
checkbox input "false"
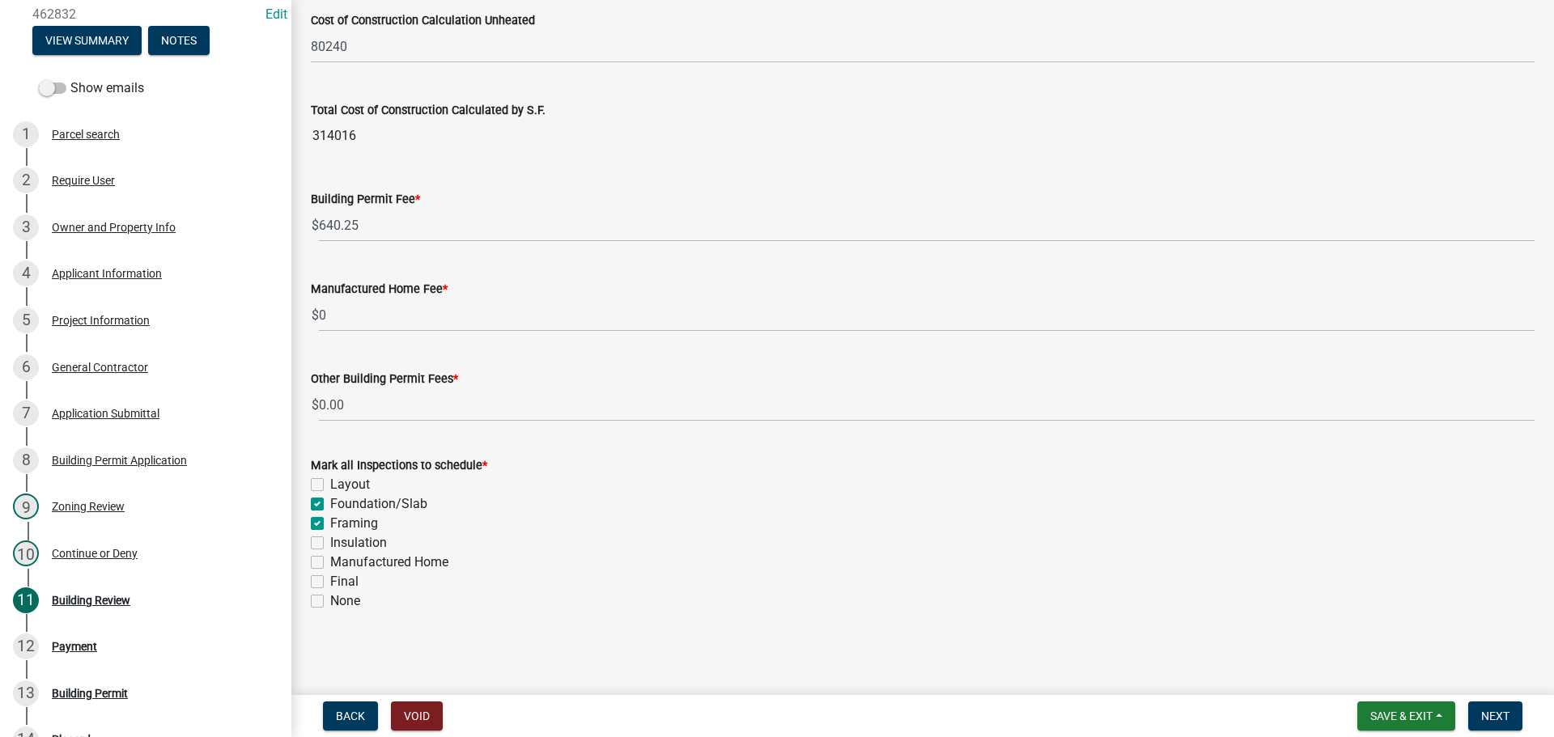
click at [330, 580] on label "Final" at bounding box center [344, 581] width 28 height 19
click at [330, 580] on input "Final" at bounding box center [335, 577] width 11 height 11
checkbox input "true"
checkbox input "false"
checkbox input "true"
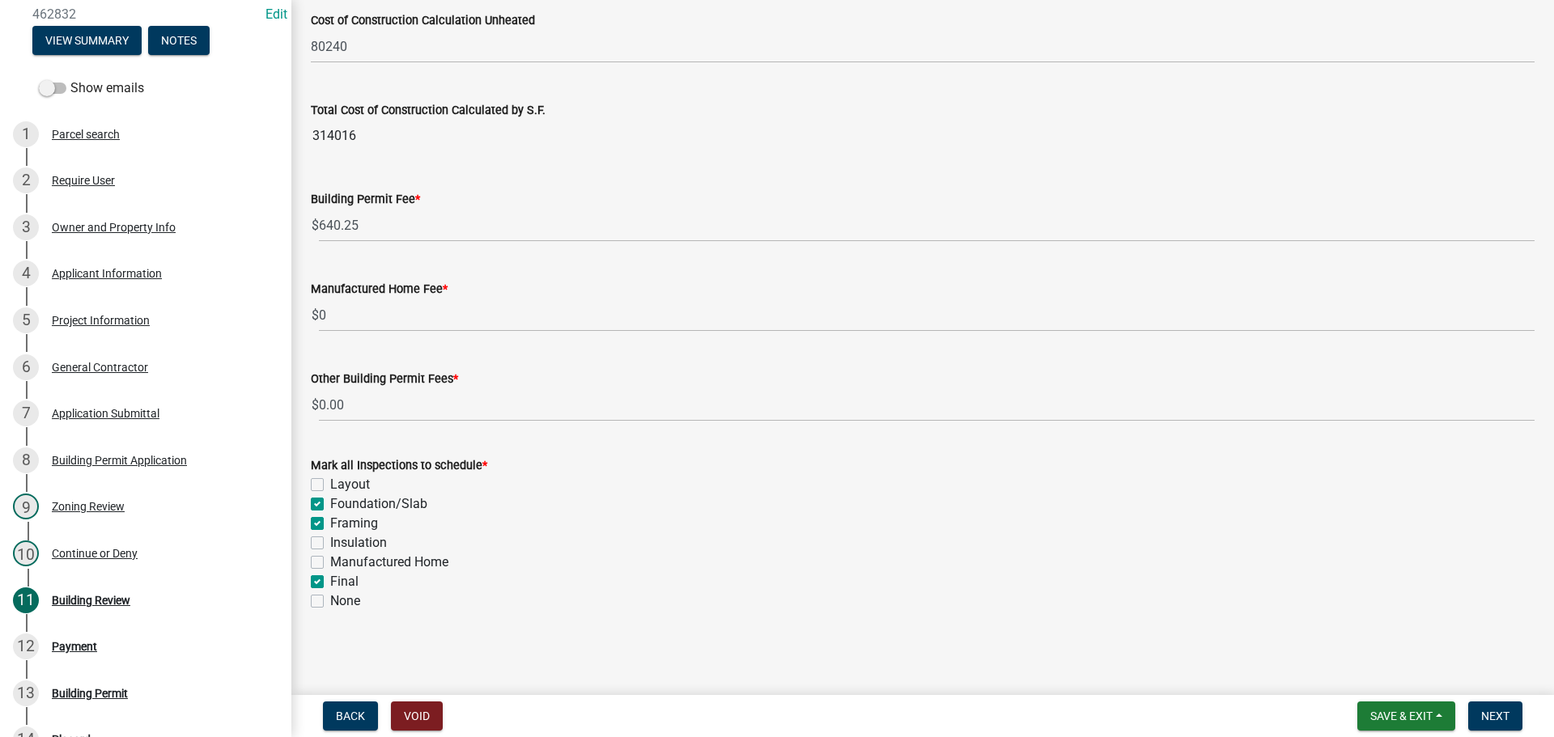
checkbox input "true"
checkbox input "false"
checkbox input "true"
checkbox input "false"
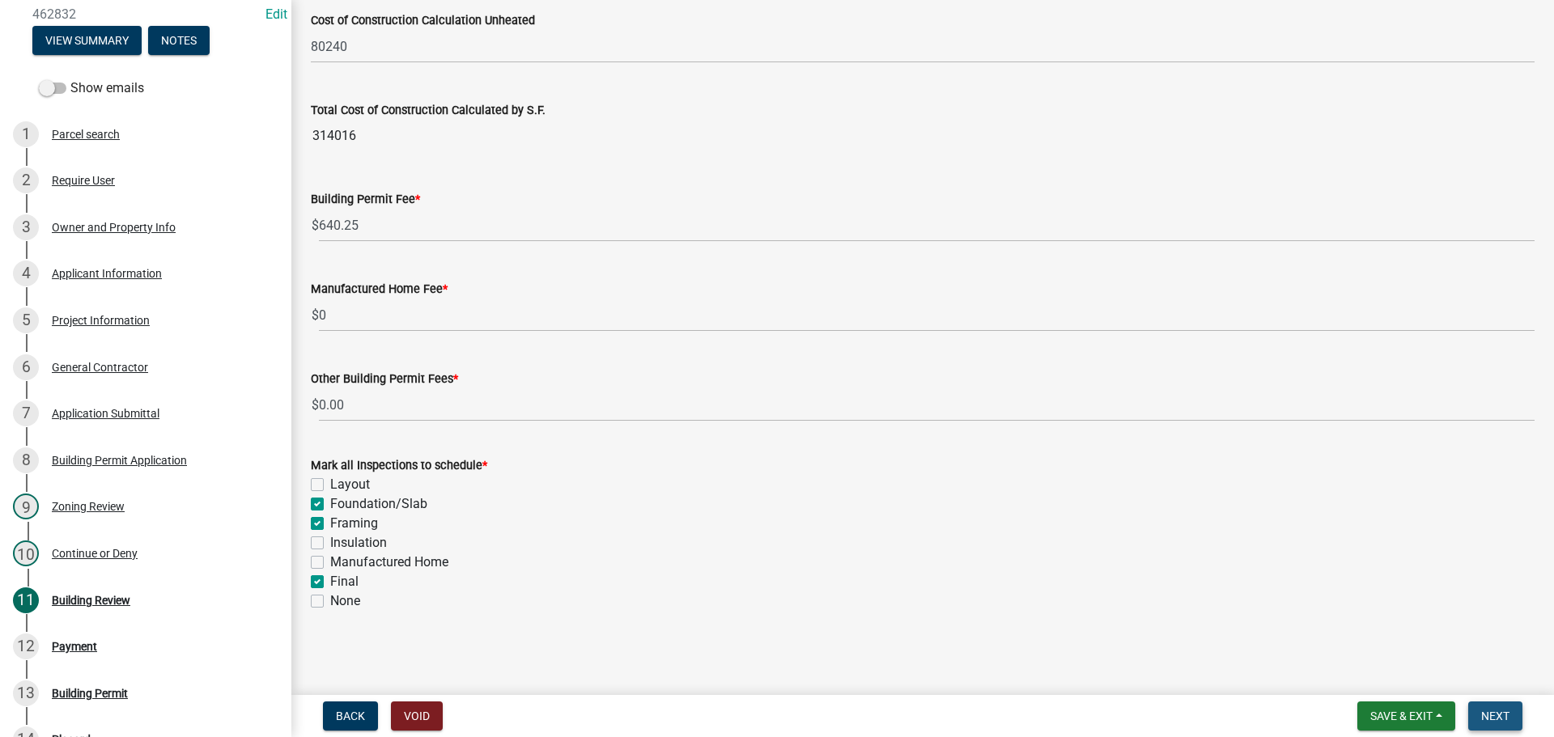
click at [1491, 713] on span "Next" at bounding box center [1495, 716] width 28 height 13
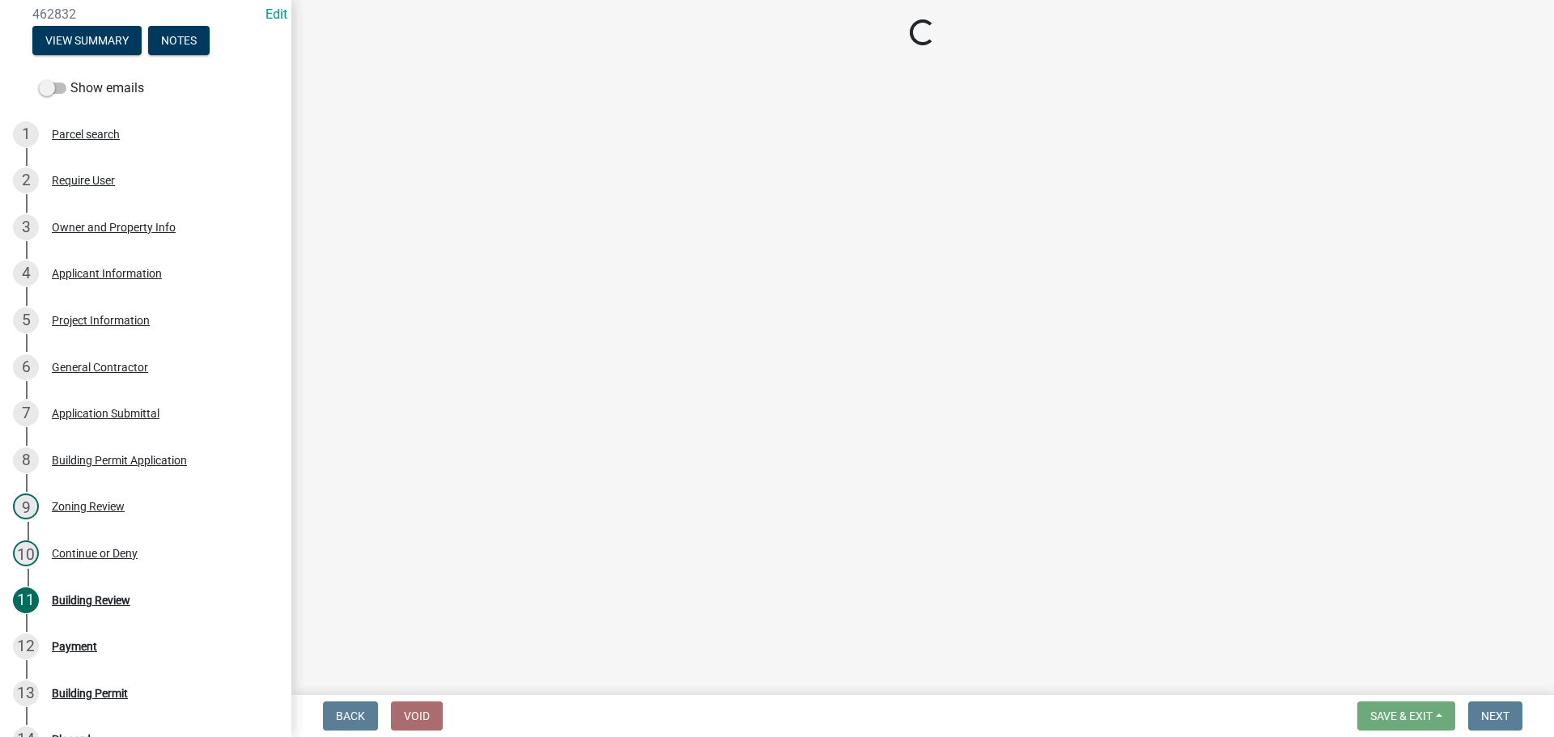
select select "3: 3"
